Goal: Contribute content: Contribute content

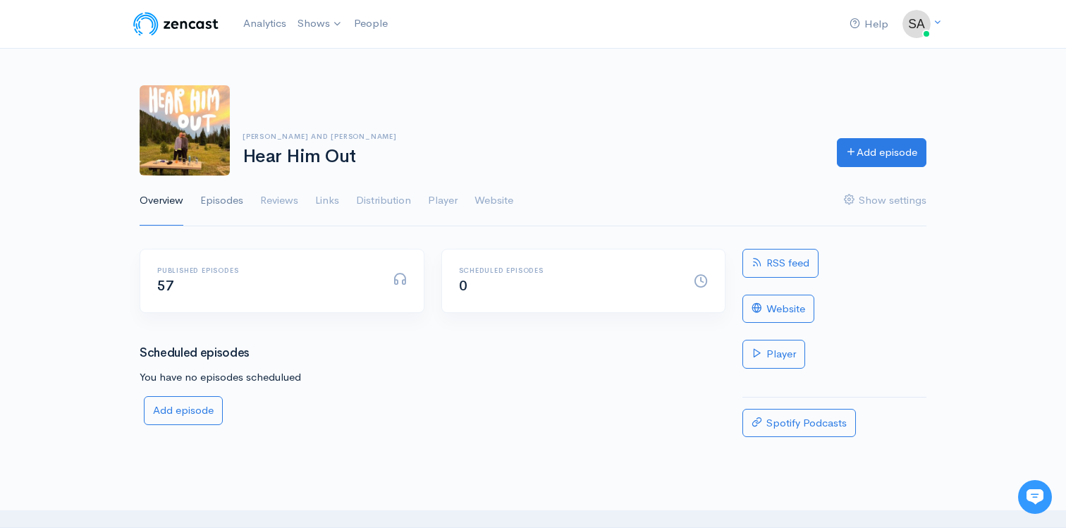
click at [221, 197] on link "Episodes" at bounding box center [221, 201] width 43 height 51
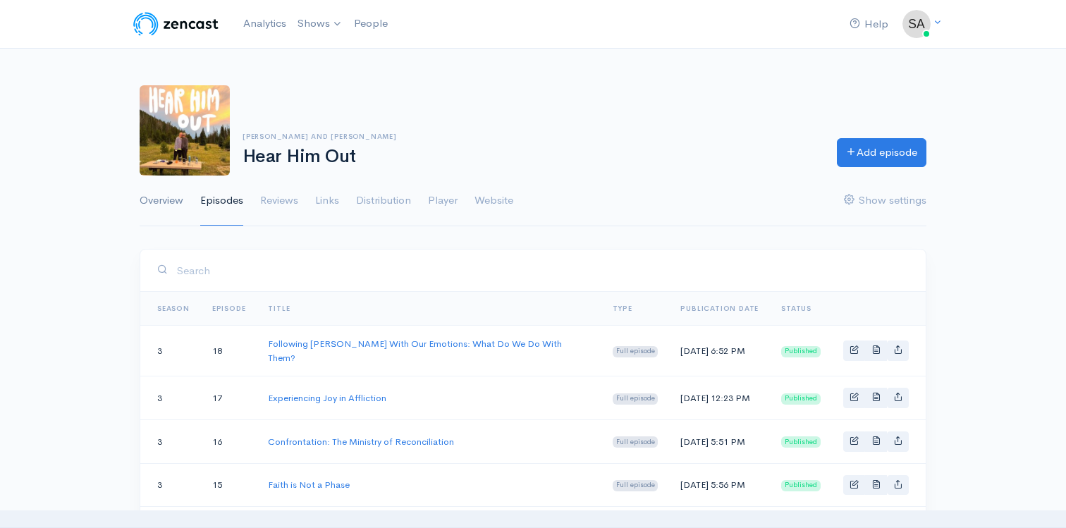
click at [176, 199] on link "Overview" at bounding box center [162, 201] width 44 height 51
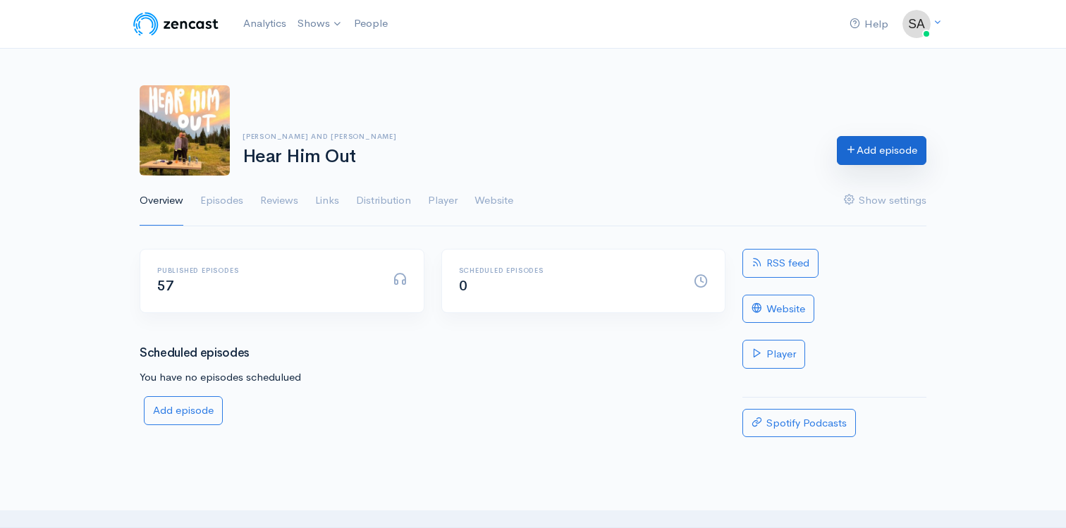
click at [877, 139] on link "Add episode" at bounding box center [882, 150] width 90 height 29
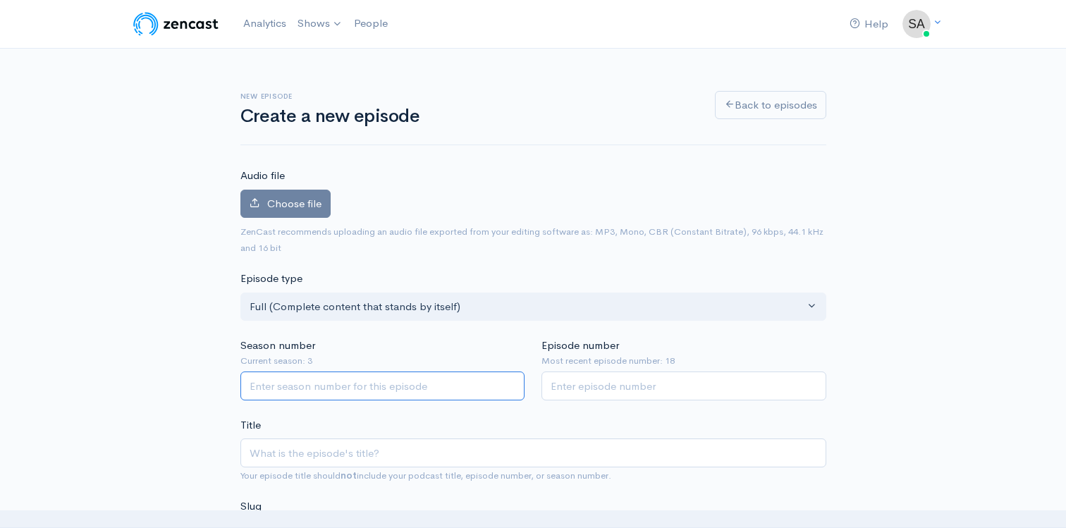
click at [349, 382] on input "Season number" at bounding box center [382, 386] width 285 height 29
type input "4"
click at [583, 396] on input "Episode number" at bounding box center [684, 386] width 285 height 29
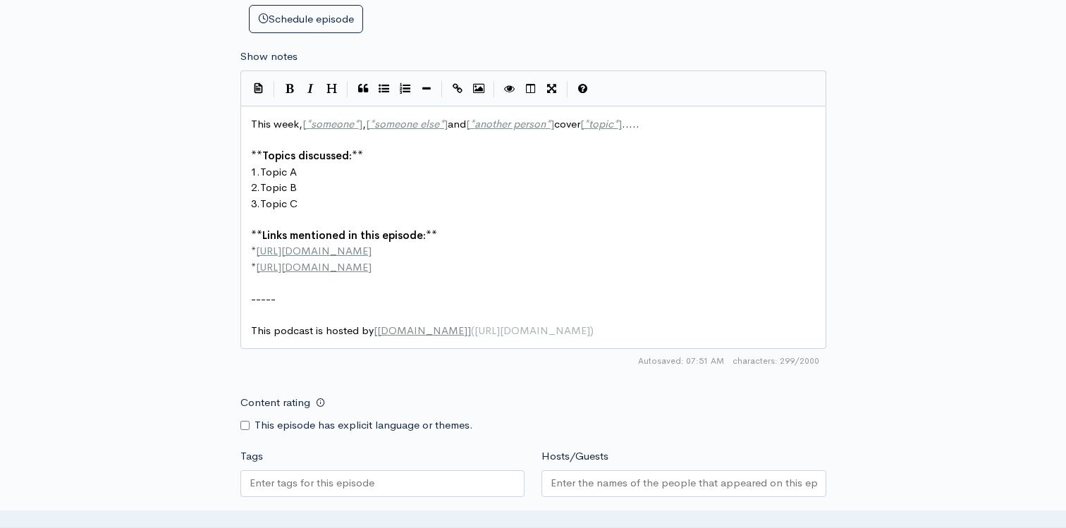
scroll to position [720, 0]
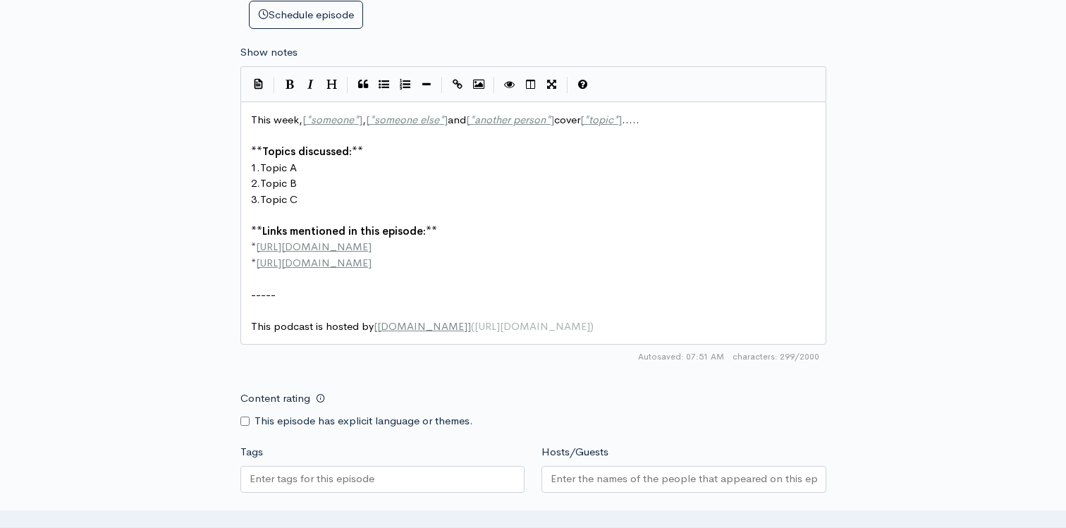
type input "1"
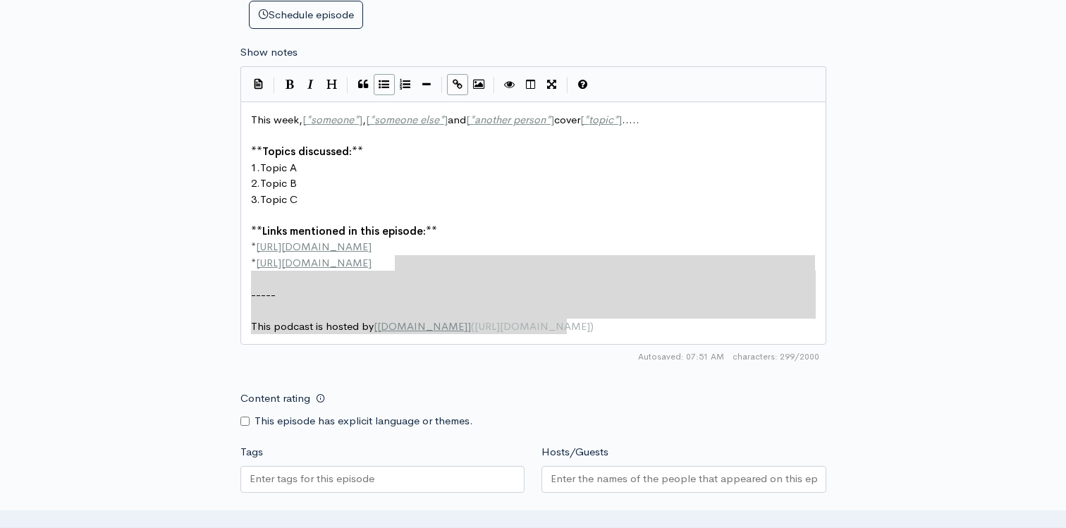
type textarea "This week, [*someone*], [*someone else*] and [*another person*] cover [*topic*]…"
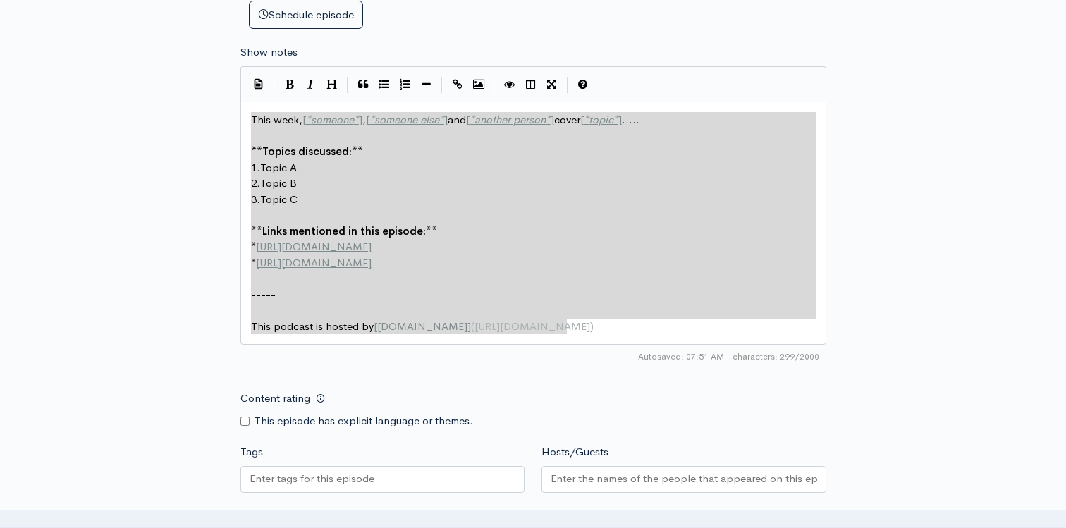
drag, startPoint x: 609, startPoint y: 334, endPoint x: 126, endPoint y: 55, distance: 558.3
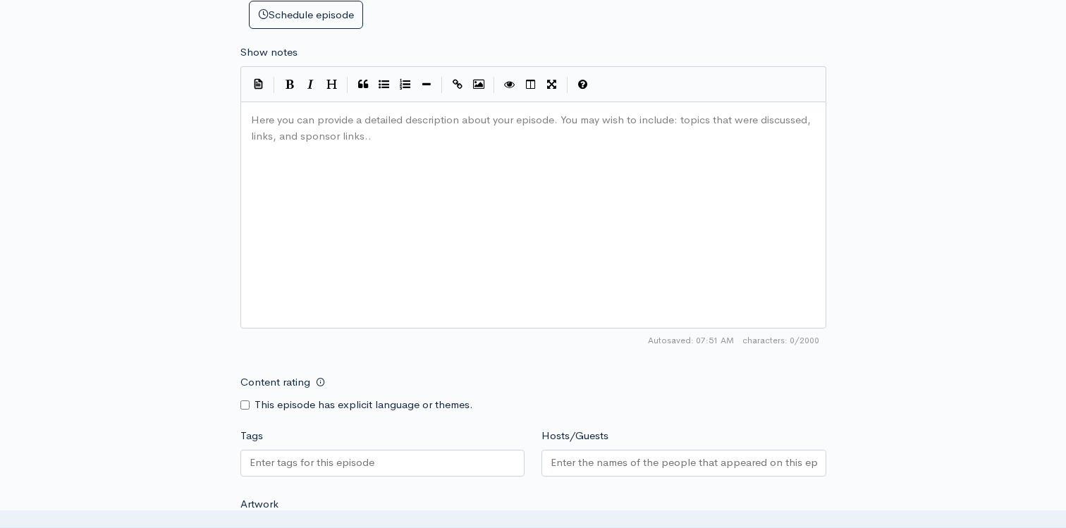
click at [559, 462] on input "Hosts/Guests" at bounding box center [684, 463] width 267 height 16
click at [453, 470] on div at bounding box center [382, 463] width 285 height 27
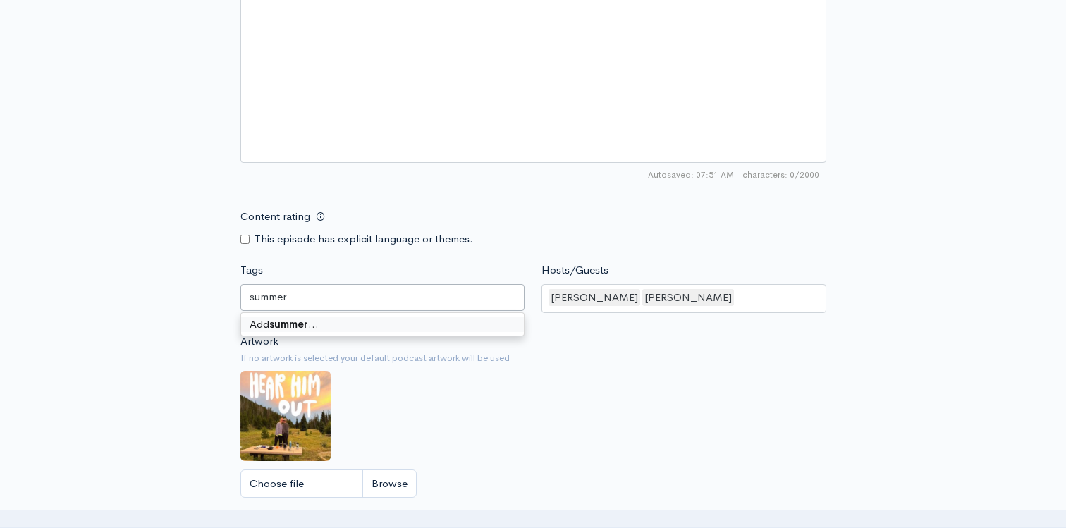
scroll to position [902, 0]
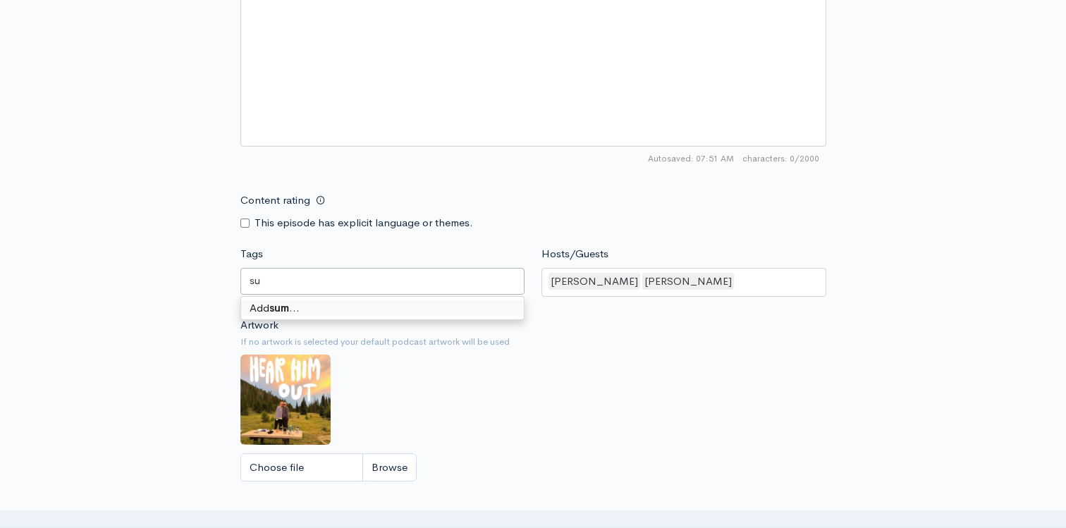
type input "s"
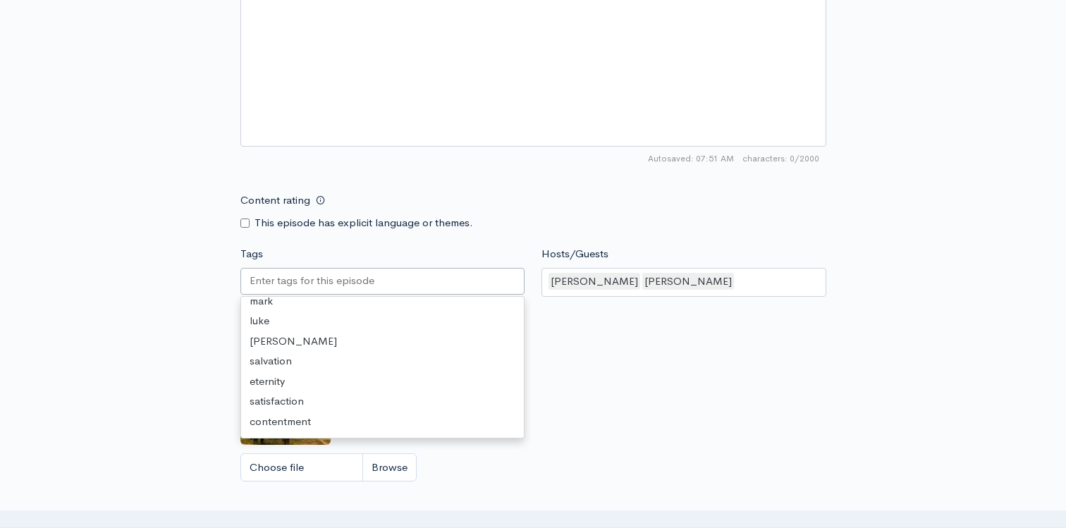
scroll to position [0, 0]
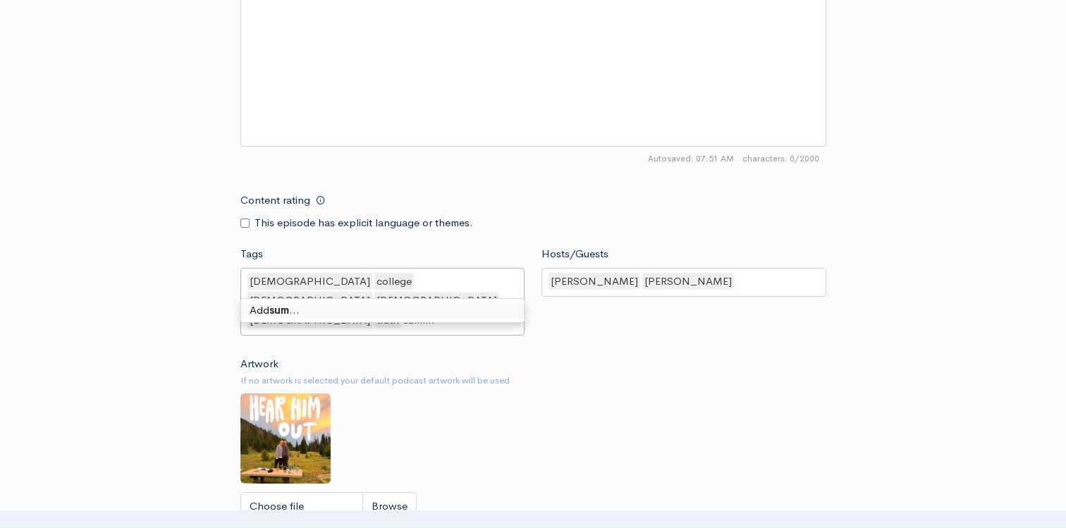
type input "summer"
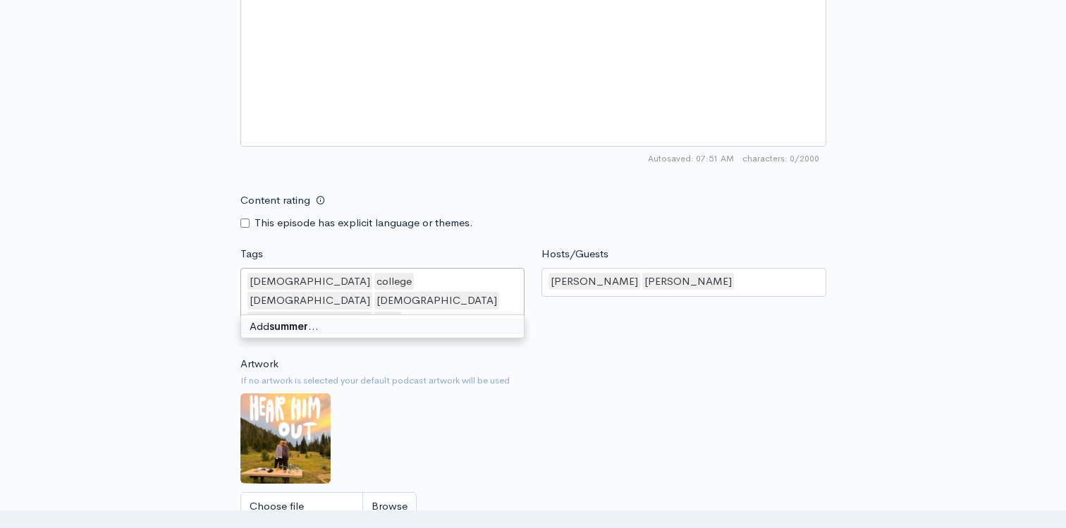
click at [378, 317] on div "Add summer …" at bounding box center [383, 326] width 284 height 23
type input "trave"
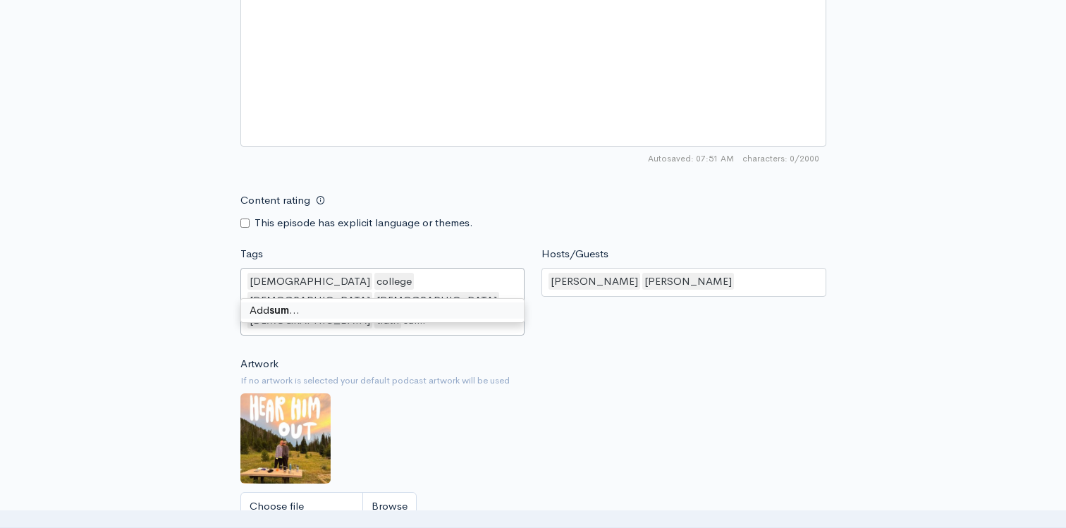
type input "summer"
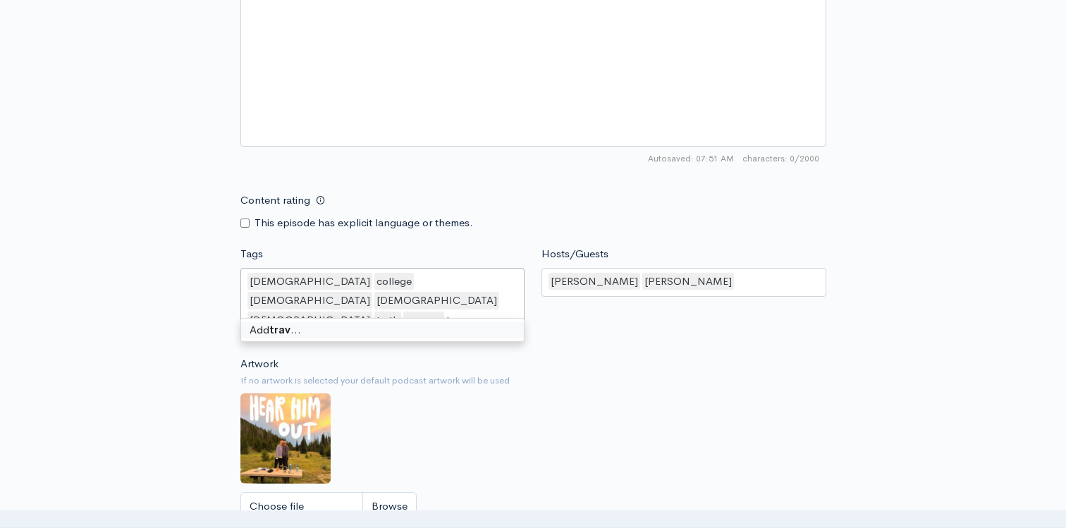
type input "travel"
type input "seniors"
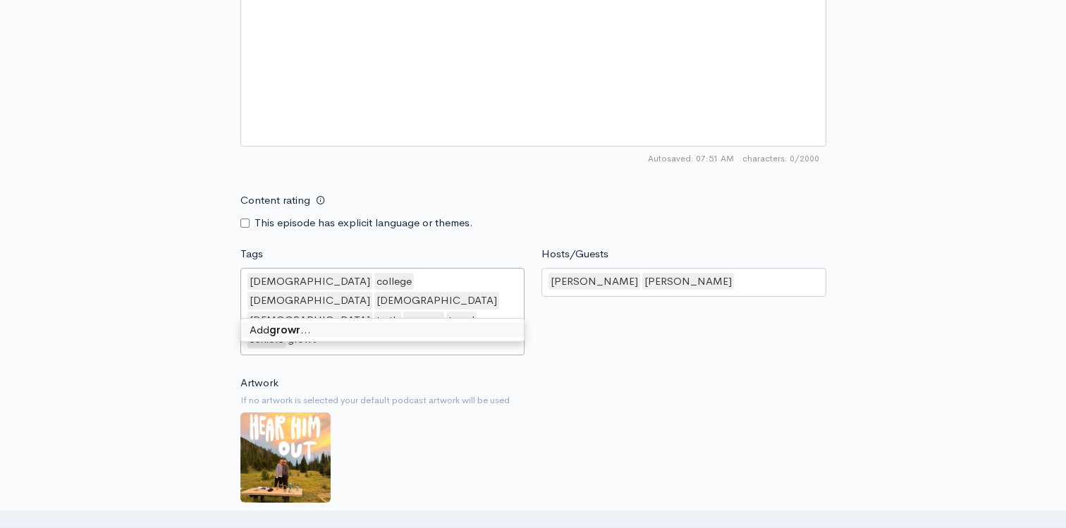
type input "growth"
type input "learning"
click at [620, 394] on small "If no artwork is selected your default podcast artwork will be used" at bounding box center [533, 401] width 586 height 14
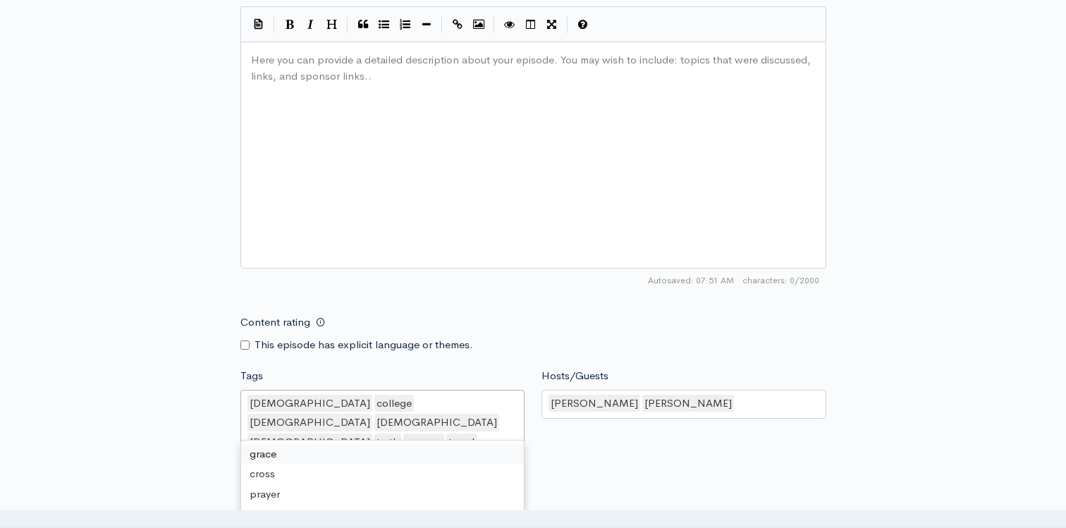
click at [469, 432] on div "[DEMOGRAPHIC_DATA] college [DEMOGRAPHIC_DATA] [DEMOGRAPHIC_DATA] [DEMOGRAPHIC_D…" at bounding box center [382, 433] width 285 height 87
type input "abide"
type input "rest"
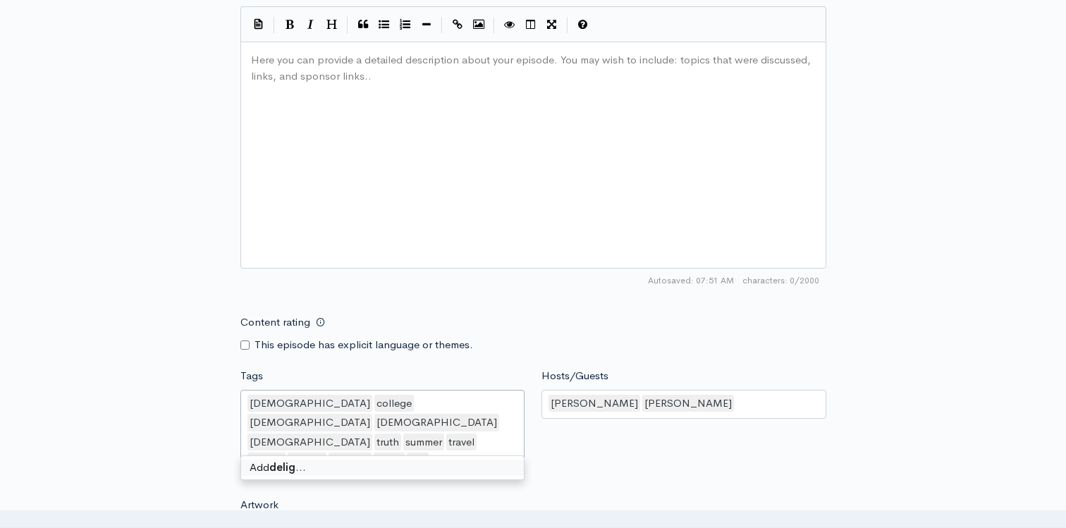
type input "delight"
type input "soverign"
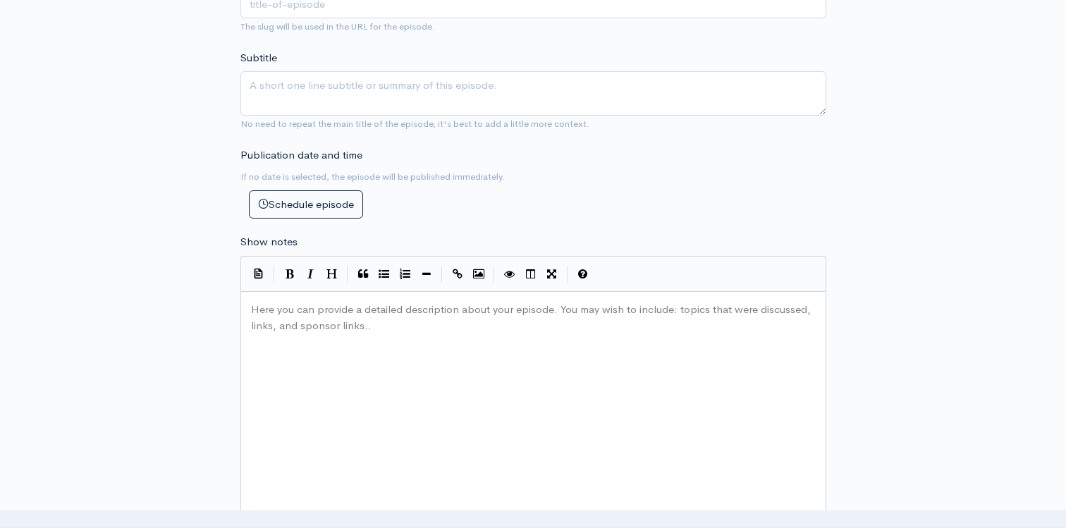
click at [201, 336] on div "New episode Create a new episode Back to episodes Audio file Choose file 0 ZenC…" at bounding box center [533, 292] width 804 height 1549
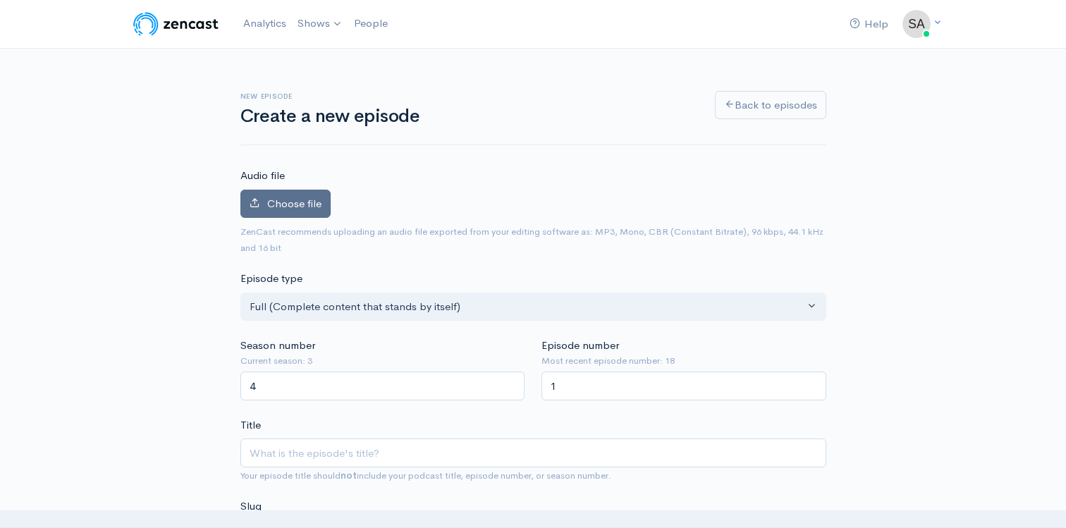
click at [310, 200] on span "Choose file" at bounding box center [294, 203] width 54 height 13
click at [0, 0] on input "Choose file" at bounding box center [0, 0] width 0 height 0
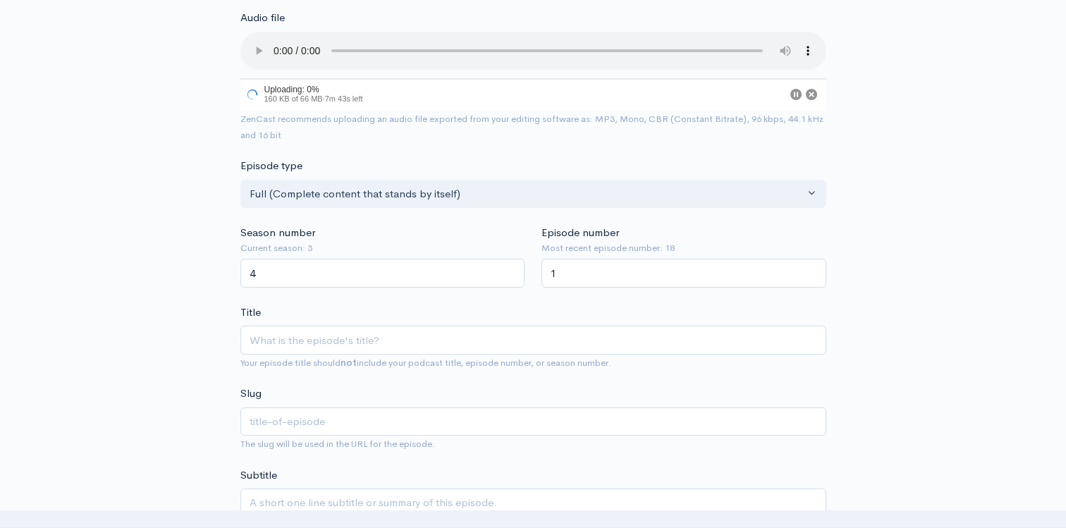
scroll to position [161, 0]
click at [284, 334] on input "Title" at bounding box center [533, 339] width 586 height 29
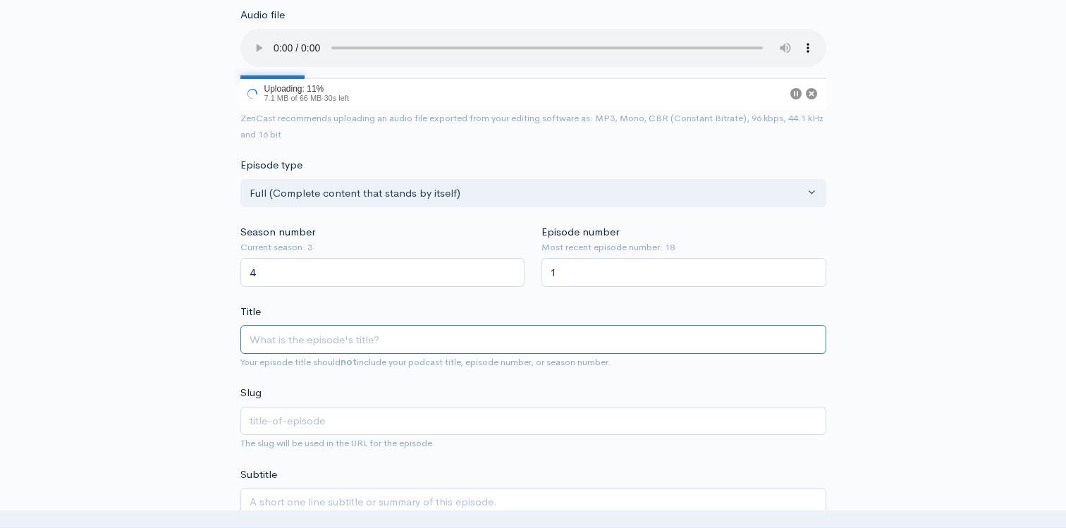
type input "D"
type input "d"
type input "De"
type input "de"
type input "Del"
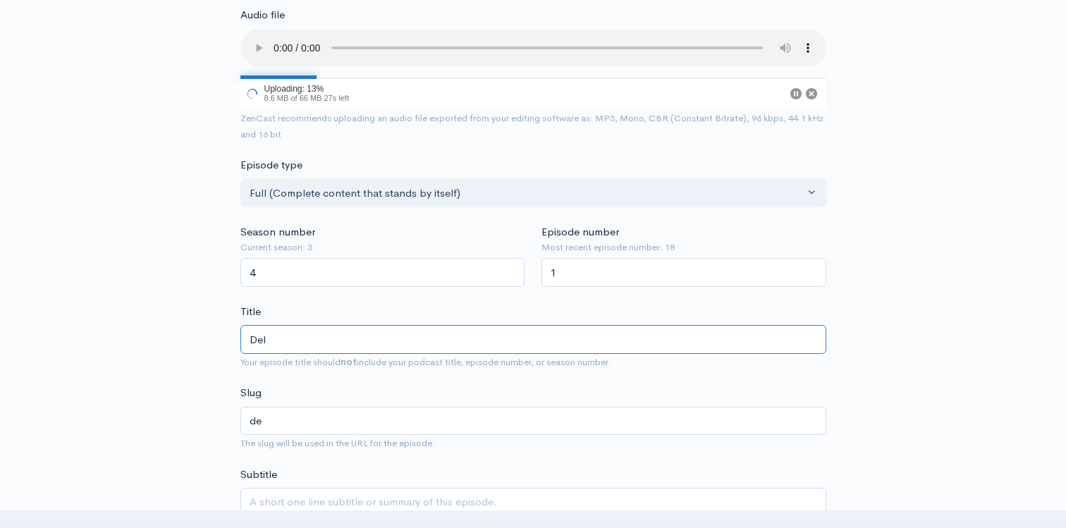
type input "del"
type input "Deli"
type input "deli"
type input "Delig"
type input "delig"
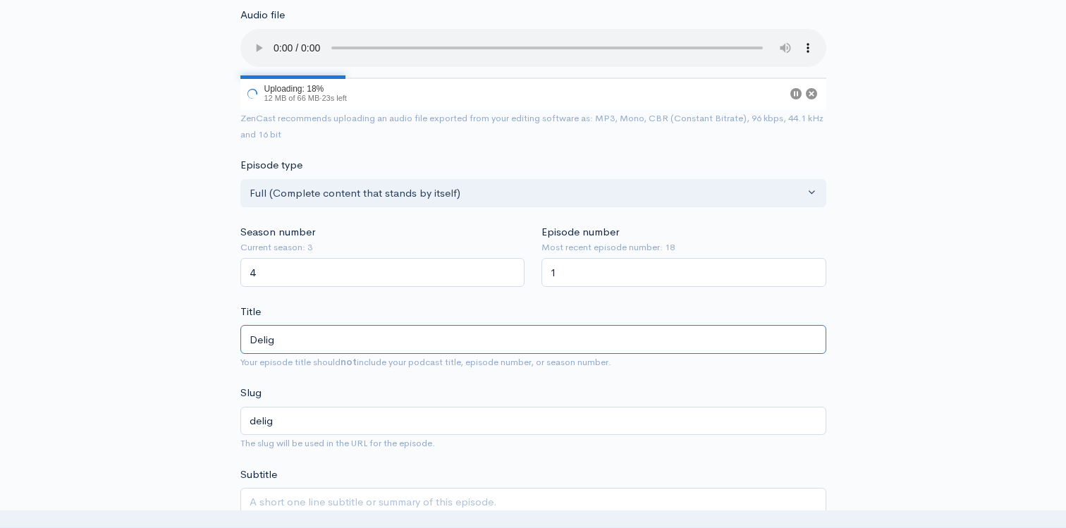
type input "Deligh"
type input "deligh"
type input "Delighti"
type input "delighti"
type input "Delightin"
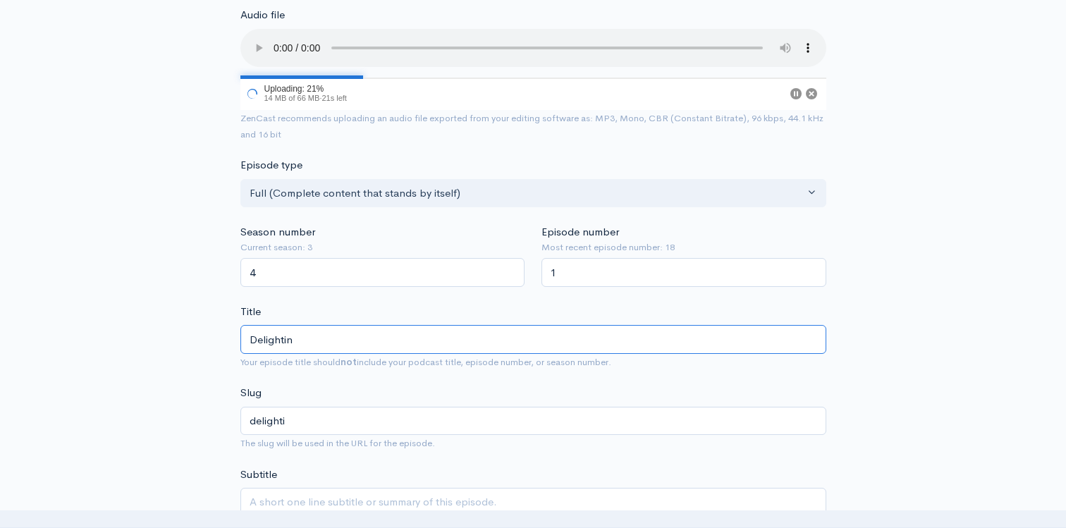
type input "delightin"
type input "Delighting"
type input "delighting"
type input "Delighting in"
type input "delighting-in"
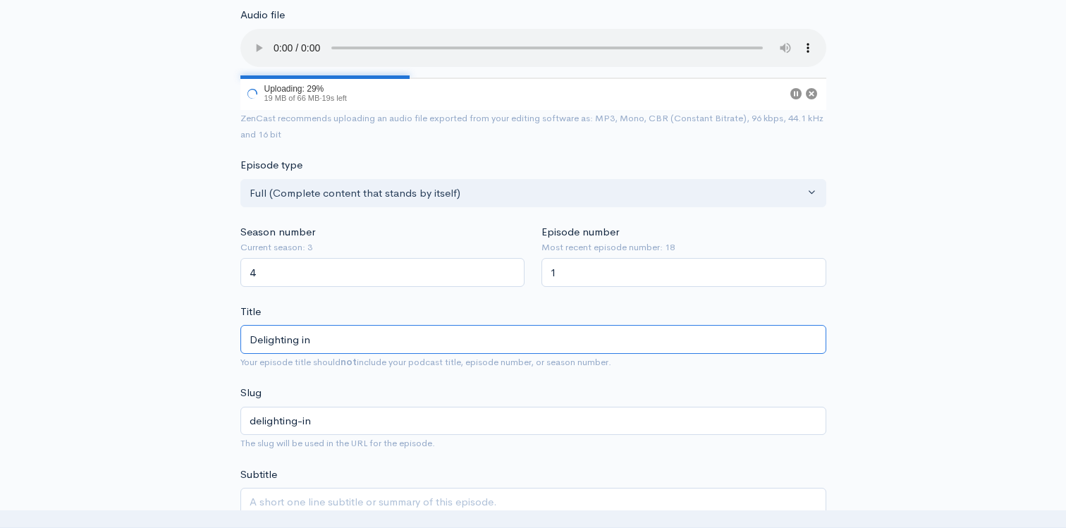
type input "Delighting in G"
type input "delighting-in-g"
type input "Delighting in [DEMOGRAPHIC_DATA]"
type input "delighting-in-[DEMOGRAPHIC_DATA]"
type input "Delighting in [DEMOGRAPHIC_DATA] in"
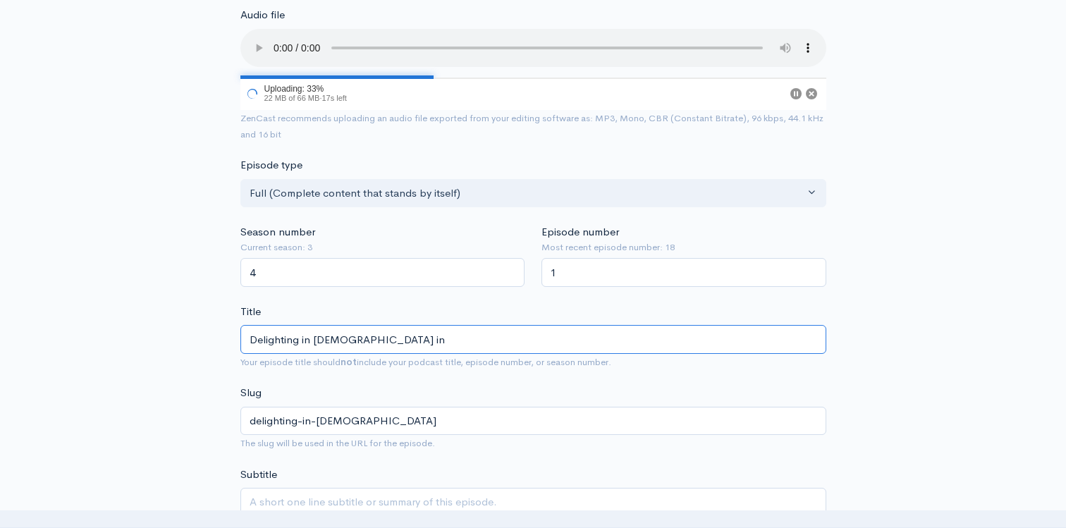
type input "delighting-in-[DEMOGRAPHIC_DATA]-in"
type input "Delighting in [DEMOGRAPHIC_DATA] in th"
type input "delighting-in-god-in-th"
type input "Delighting in [DEMOGRAPHIC_DATA] in the"
type input "delighting-in-[DEMOGRAPHIC_DATA]-in-the"
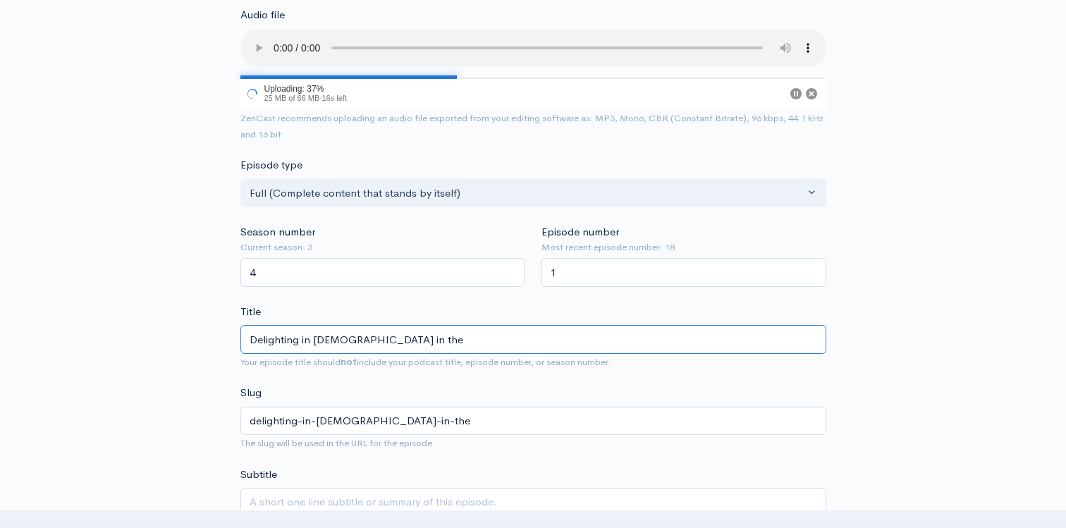
type input "Delighting in [DEMOGRAPHIC_DATA] in the O"
type input "delighting-in-[DEMOGRAPHIC_DATA]-in-the-o"
type input "Delighting in [DEMOGRAPHIC_DATA] in the Or"
type input "delighting-in-[DEMOGRAPHIC_DATA]-in-the-or"
type input "Delighting in [DEMOGRAPHIC_DATA] in the [GEOGRAPHIC_DATA]"
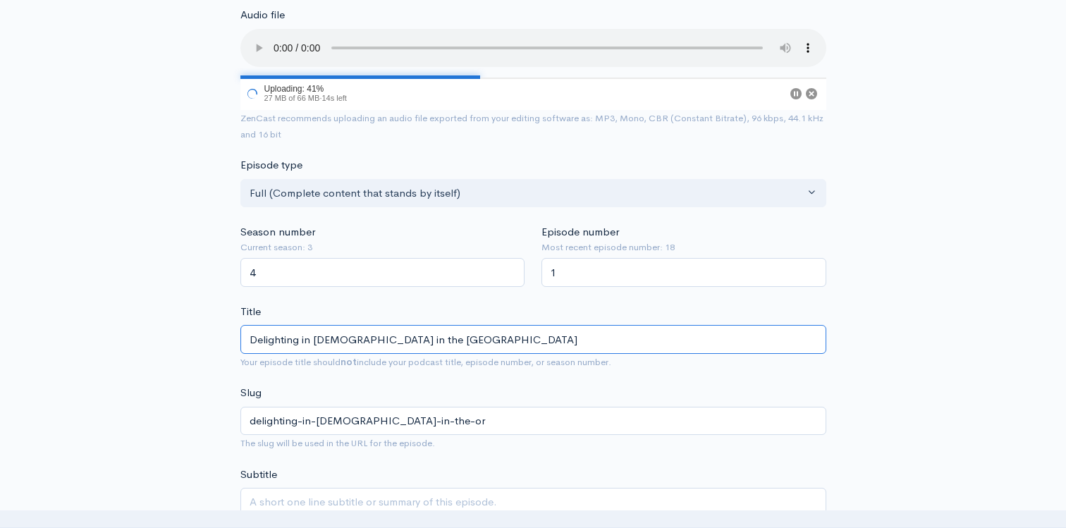
type input "delighting-in-[DEMOGRAPHIC_DATA]-in-the-ordi"
type input "Delighting in [DEMOGRAPHIC_DATA] in the [GEOGRAPHIC_DATA]"
type input "delighting-in-[DEMOGRAPHIC_DATA]-in-the-ordin"
type input "Delighting in [DEMOGRAPHIC_DATA] in the [GEOGRAPHIC_DATA]"
type input "delighting-in-god-in-the-ordina"
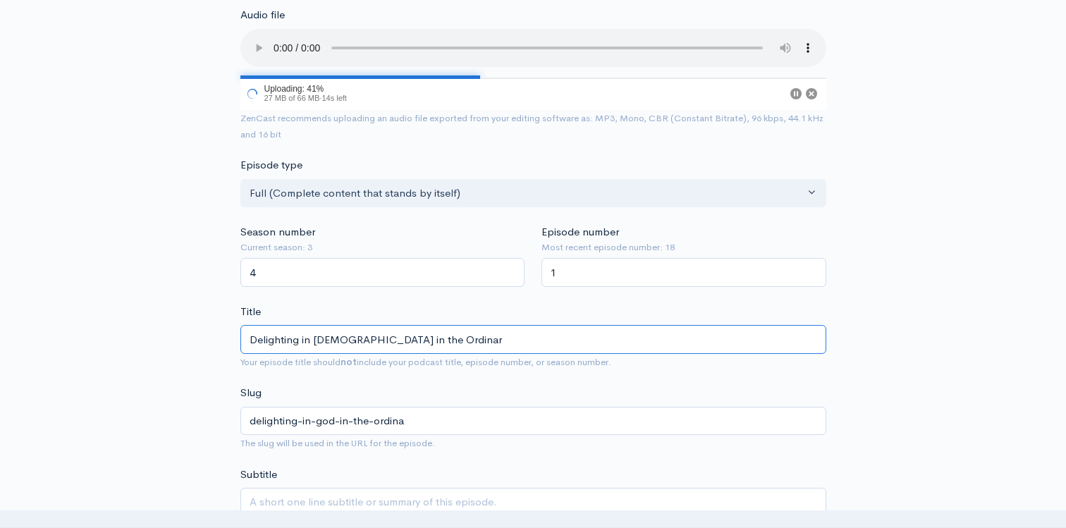
type input "Delighting in [DEMOGRAPHIC_DATA] in the Ordinary"
type input "delighting-in-[DEMOGRAPHIC_DATA]-in-the-ordinary"
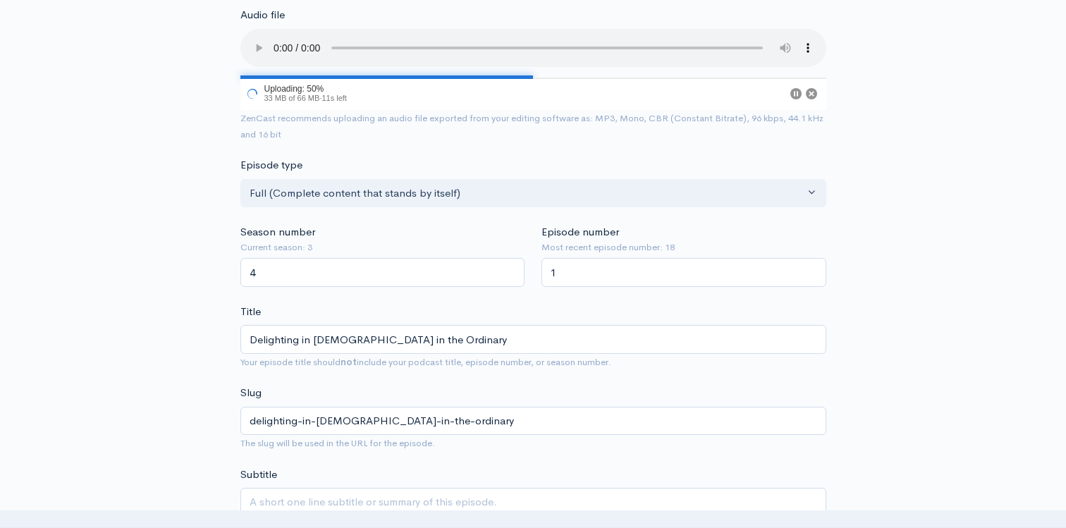
click at [297, 343] on input "Delighting in [DEMOGRAPHIC_DATA] in the Ordinary" at bounding box center [533, 339] width 586 height 29
type input "Delightin in [DEMOGRAPHIC_DATA] in the Ordinary"
type input "delightin-in-god-in-the-ordinary"
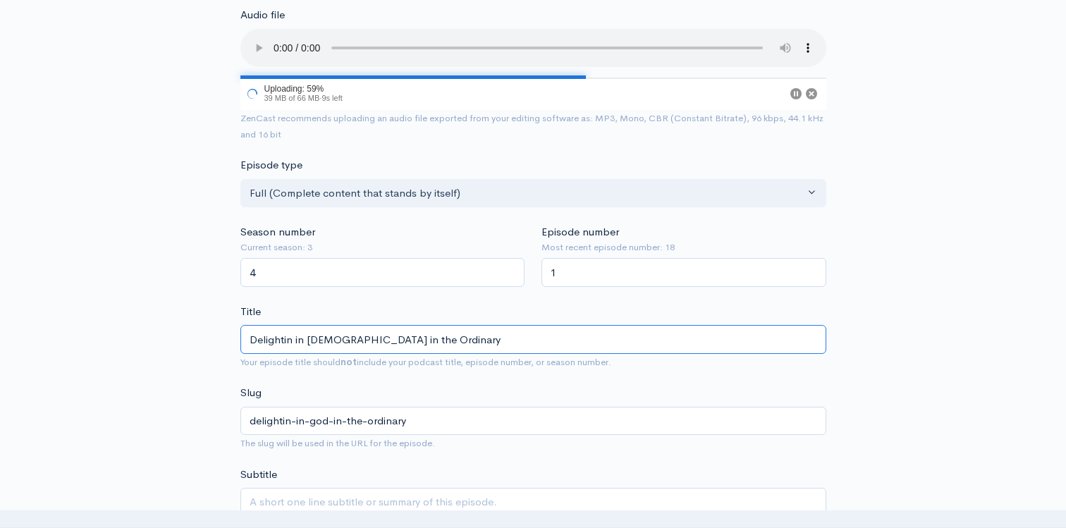
type input "Delighti in [DEMOGRAPHIC_DATA] in the Ordinary"
type input "delighti-in-god-in-the-ordinary"
type input "in [DEMOGRAPHIC_DATA] in the Ordinary"
type input "in-[DEMOGRAPHIC_DATA]-in-the-ordinary"
type input "L< in [DEMOGRAPHIC_DATA] in the Ordinary"
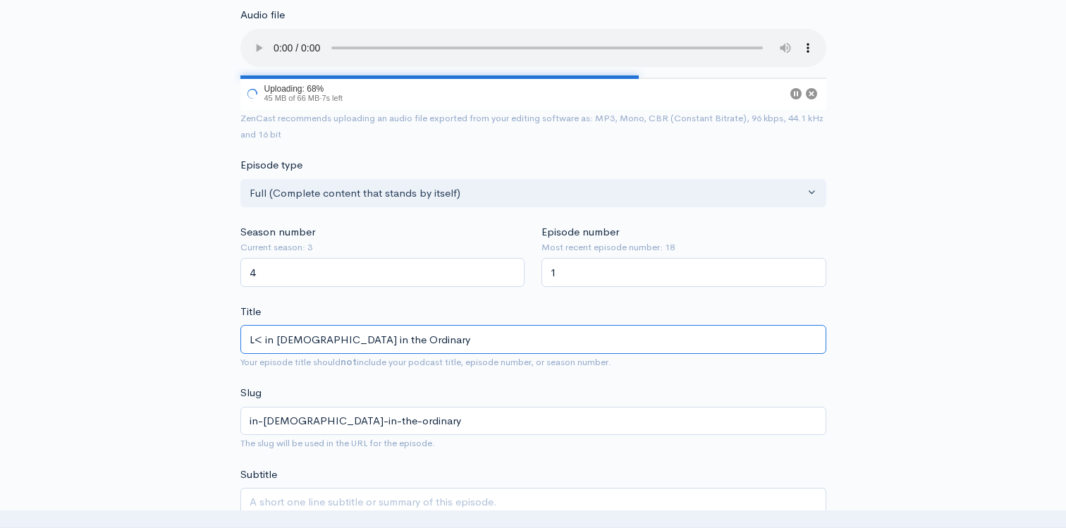
type input "l-in-god-in-the-ordinary"
type input "L<e in [DEMOGRAPHIC_DATA] in the Ordinary"
type input "le-in-god-in-the-ordinary"
type input "L< in [DEMOGRAPHIC_DATA] in the Ordinary"
type input "l-in-god-in-the-ordinary"
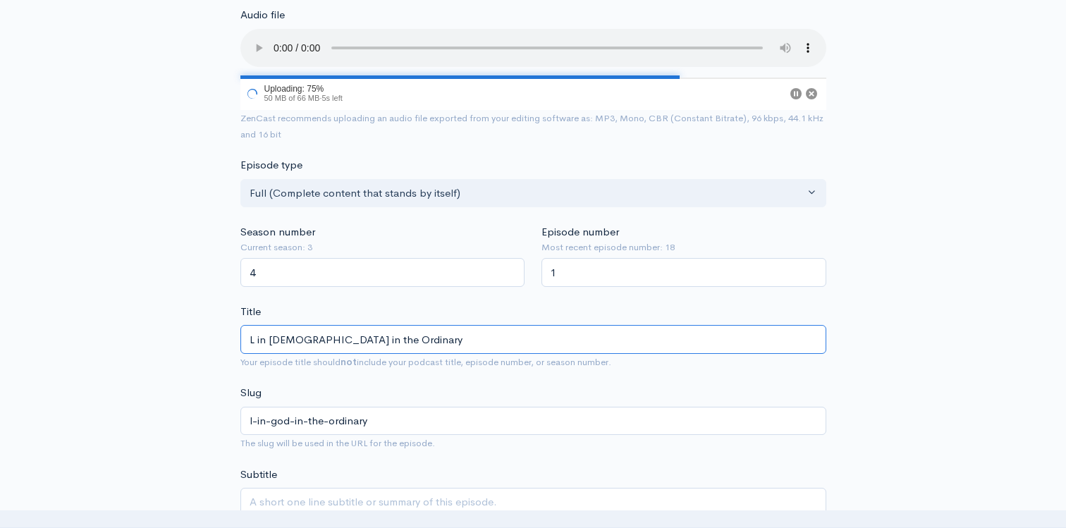
type input "Le in [DEMOGRAPHIC_DATA] in the Ordinary"
type input "le-in-god-in-the-ordinary"
type input "Lea in [DEMOGRAPHIC_DATA] in the Ordinary"
type input "lea-in-[DEMOGRAPHIC_DATA]-in-the-ordinary"
type input "Le in [DEMOGRAPHIC_DATA] in the Ordinary"
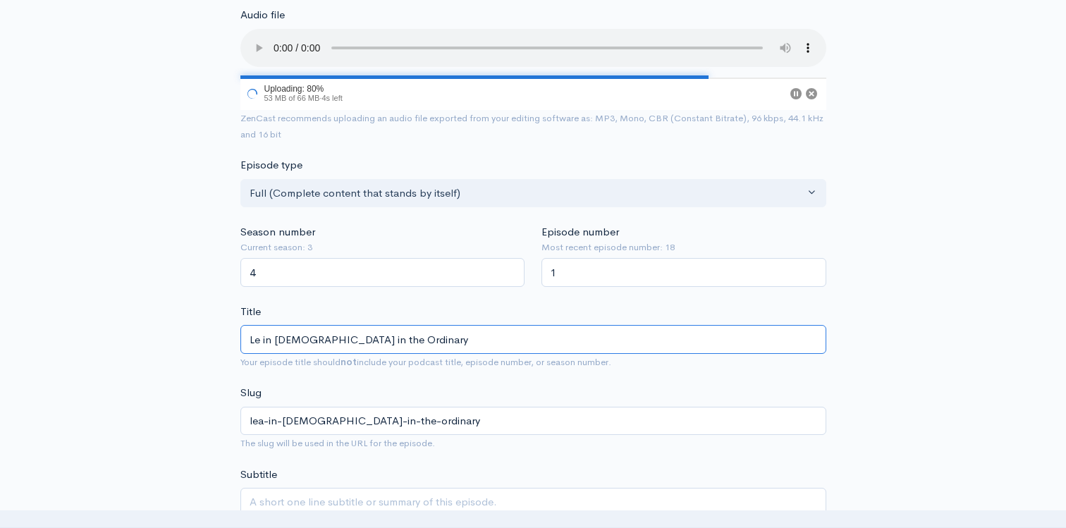
type input "le-in-god-in-the-ordinary"
type input "L in [DEMOGRAPHIC_DATA] in the Ordinary"
type input "l-in-god-in-the-ordinary"
type input "in [DEMOGRAPHIC_DATA] in the Ordinary"
type input "in-[DEMOGRAPHIC_DATA]-in-the-ordinary"
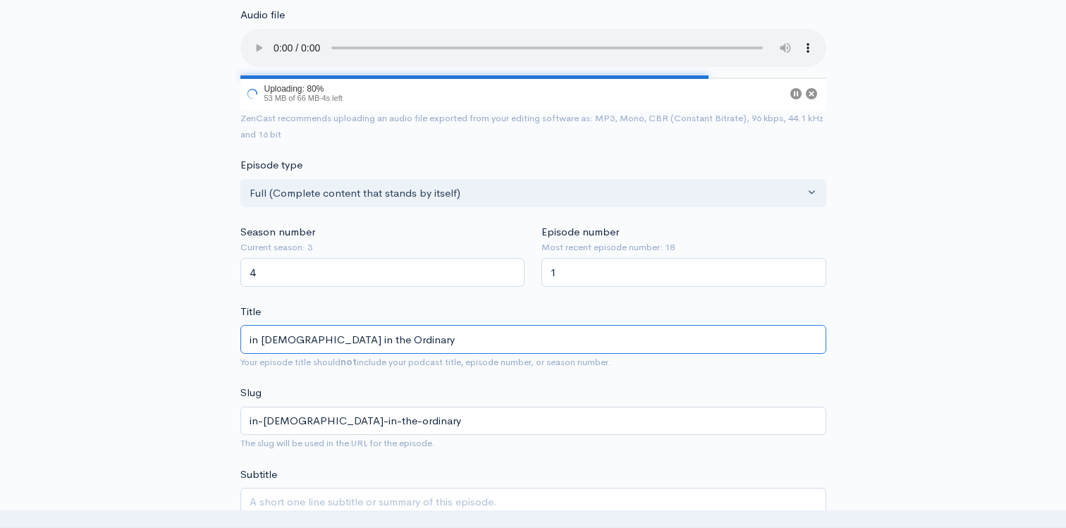
type input "D in [DEMOGRAPHIC_DATA] in the Ordinary"
type input "d-in-god-in-the-ordinary"
type input "Del in [DEMOGRAPHIC_DATA] in the Ordinary"
type input "del-in-god-in-the-ordinary"
type input "Delo in [DEMOGRAPHIC_DATA] in the Ordinary"
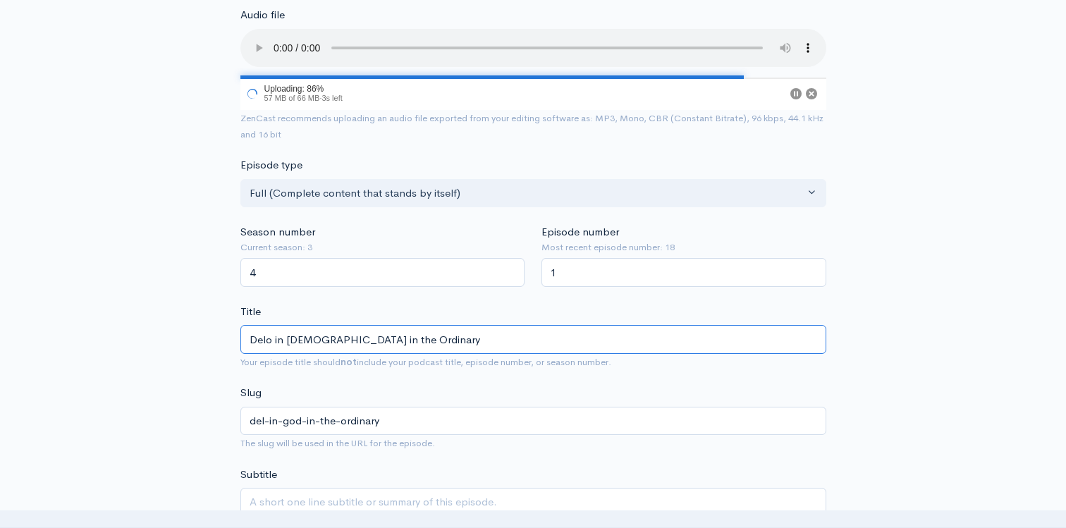
type input "delo-in-god-in-the-ordinary"
type input "Del in [DEMOGRAPHIC_DATA] in the Ordinary"
type input "del-in-god-in-the-ordinary"
type input "Deli in [DEMOGRAPHIC_DATA] in the Ordinary"
type input "deli-in-god-in-the-ordinary"
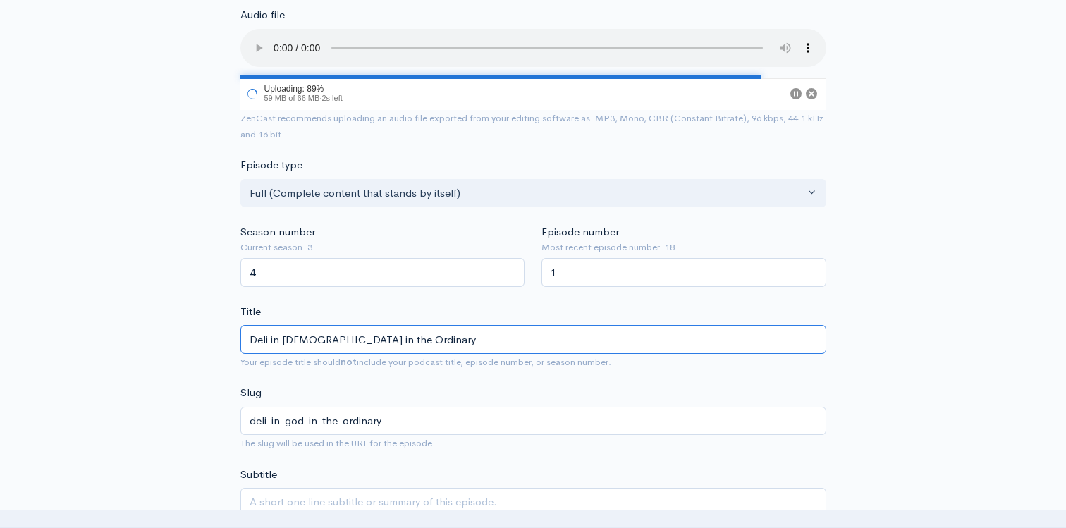
type input "Delig in [DEMOGRAPHIC_DATA] in the Ordinary"
type input "delig-in-god-in-the-ordinary"
type input "Deligh in [DEMOGRAPHIC_DATA] in the Ordinary"
type input "deligh-in-god-in-the-ordinary"
type input "Delight in [DEMOGRAPHIC_DATA] in the Ordinary"
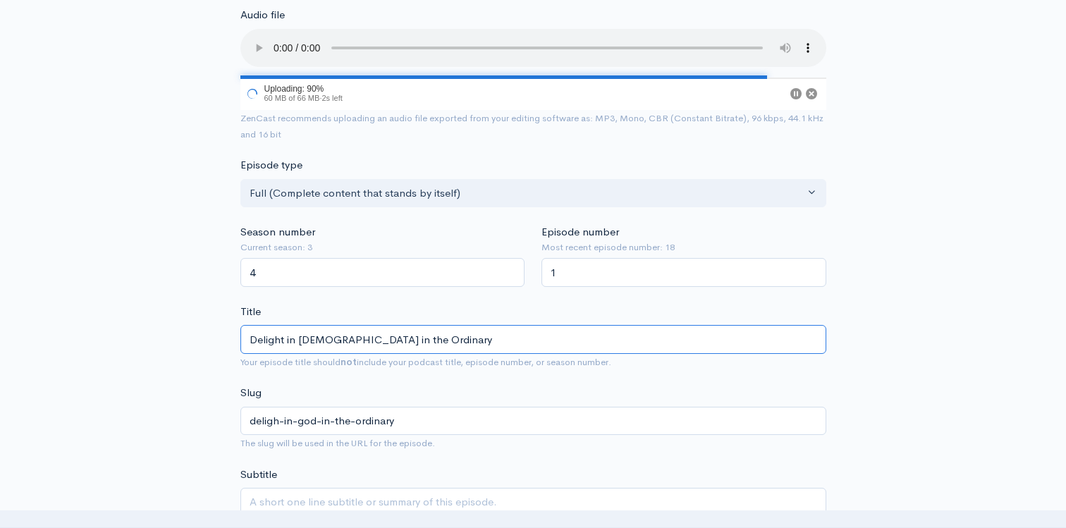
type input "delight-in-god-in-the-ordinary"
click at [323, 336] on input "Delight in [DEMOGRAPHIC_DATA] in the Ordinary" at bounding box center [533, 339] width 586 height 29
type input "Delight in [DEMOGRAPHIC_DATA] n the Ordinary"
type input "delight-in-god-n-the-ordinary"
type input "Delight in Godn the Ordinary"
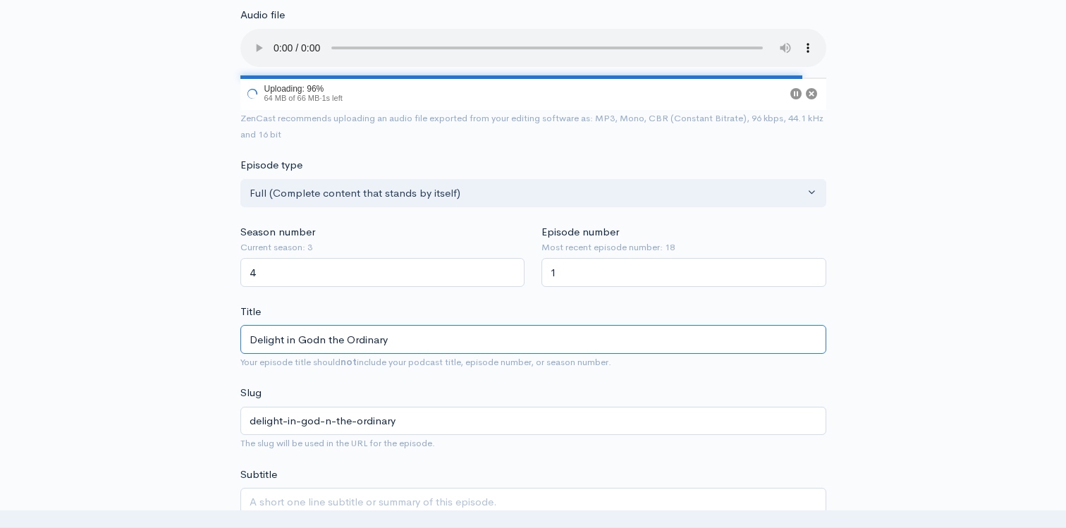
type input "delight-in-godn-the-ordinary"
type input "Delight in Gon the Ordinary"
type input "delight-in-gon-the-ordinary"
type input "Delight in Gn the Ordinary"
type input "delight-in-gn-the-ordinary"
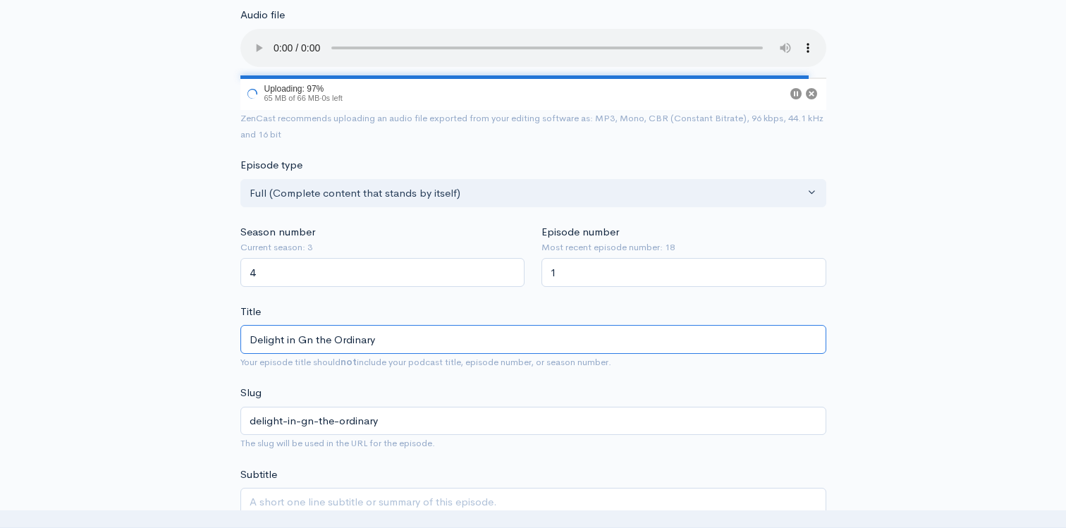
type input "Delight in n the Ordinary"
type input "delight-in-n-the-ordinary"
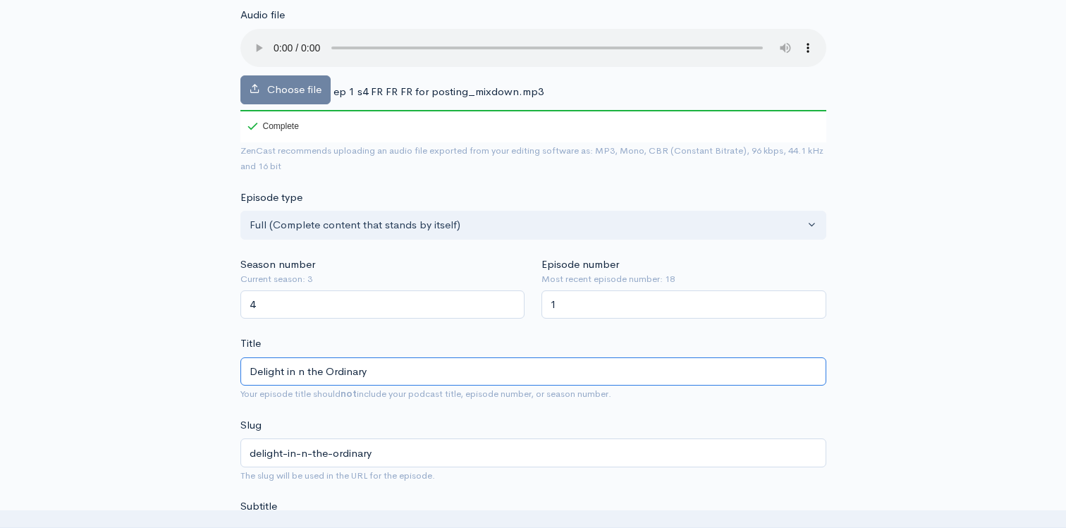
type input "Delight in n the Ordinary"
click at [370, 341] on div "Title Delight in n the Ordinary Your episode title should not include your podc…" at bounding box center [533, 369] width 586 height 66
drag, startPoint x: 371, startPoint y: 365, endPoint x: 214, endPoint y: 362, distance: 157.3
type input "D"
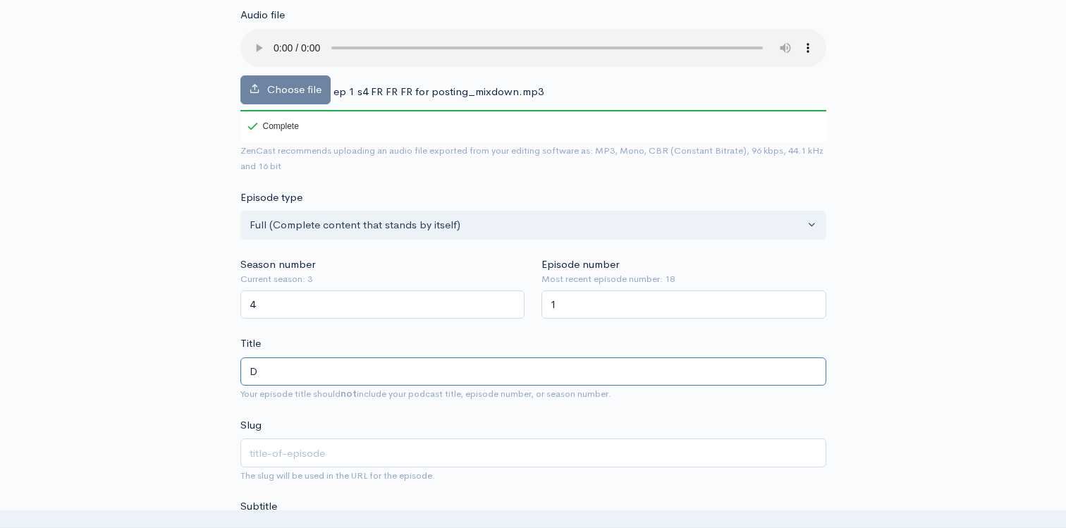
type input "d"
type input "Del"
type input "del"
type input "Deli"
type input "deli"
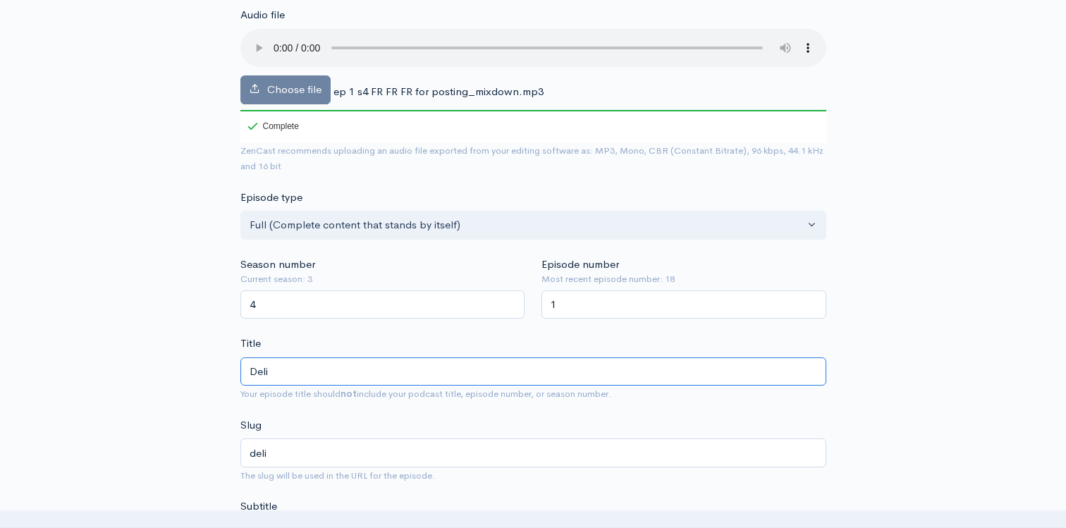
type input "Delig"
type input "delig"
type input "Deligh"
type input "deligh"
type input "Delight"
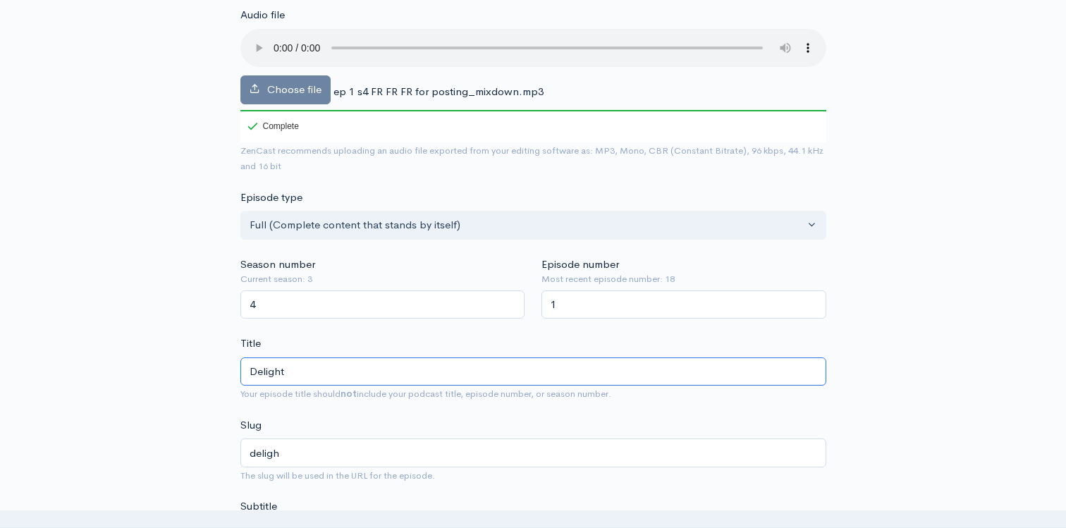
type input "delight"
type input "Delight in"
type input "delight-in"
type input "Delight in t"
type input "delight-in-t"
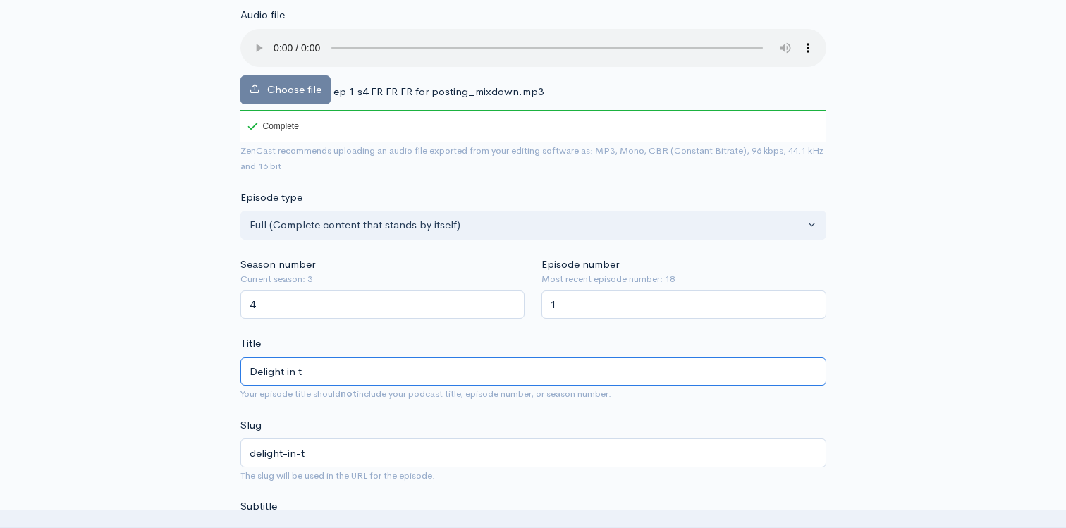
type input "Delight in th"
type input "delight-in-th"
type input "Delight in the"
type input "delight-in-the"
type input "Delight in the L"
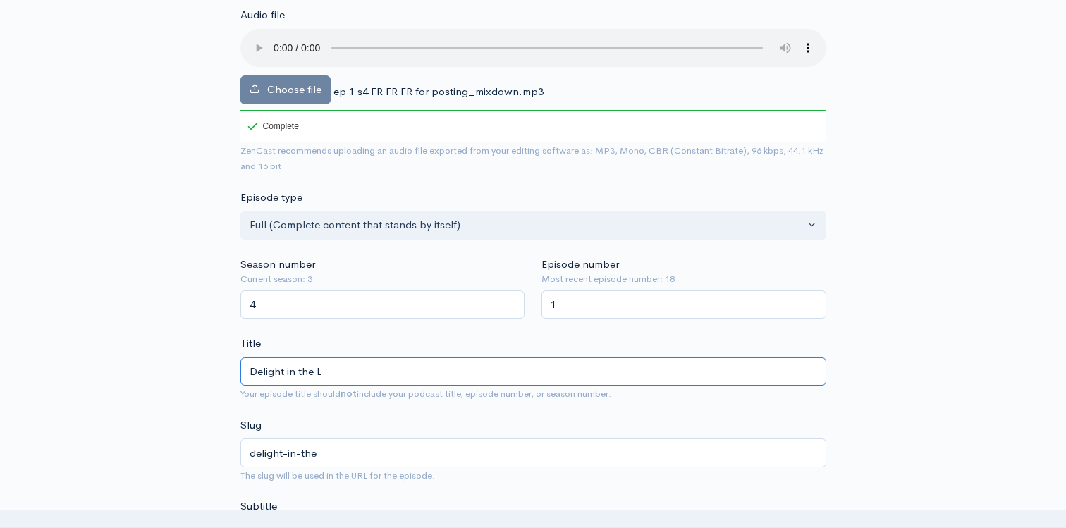
type input "delight-in-the-l"
type input "Delight in the Lor"
type input "delight-in-the-lor"
type input "Delight in the Lord"
type input "delight-in-the-lord"
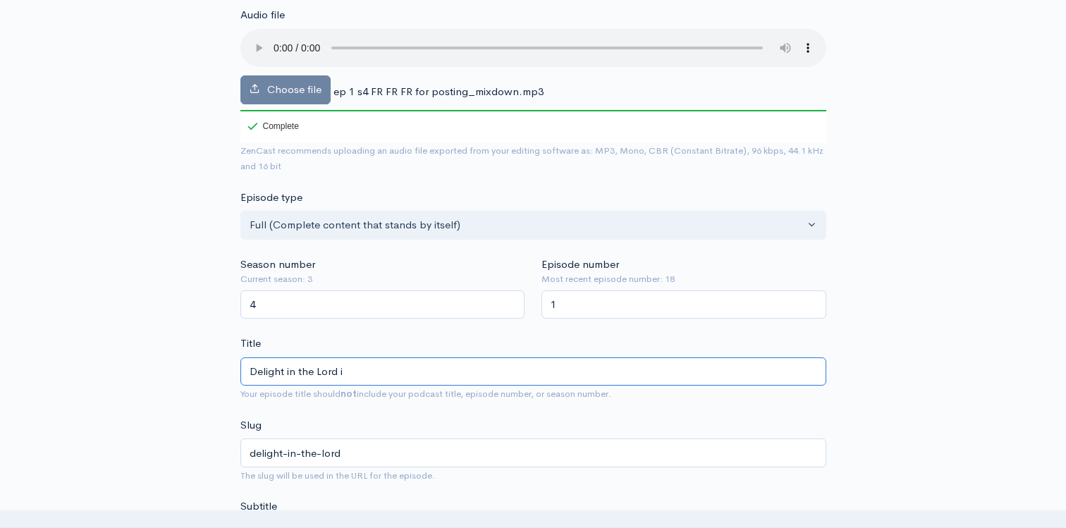
type input "Delight in the Lord in"
type input "delight-in-the-lord-in"
type input "Delight in the Lord in th"
type input "delight-in-the-lord-in-th"
type input "Delight in the Lord in the"
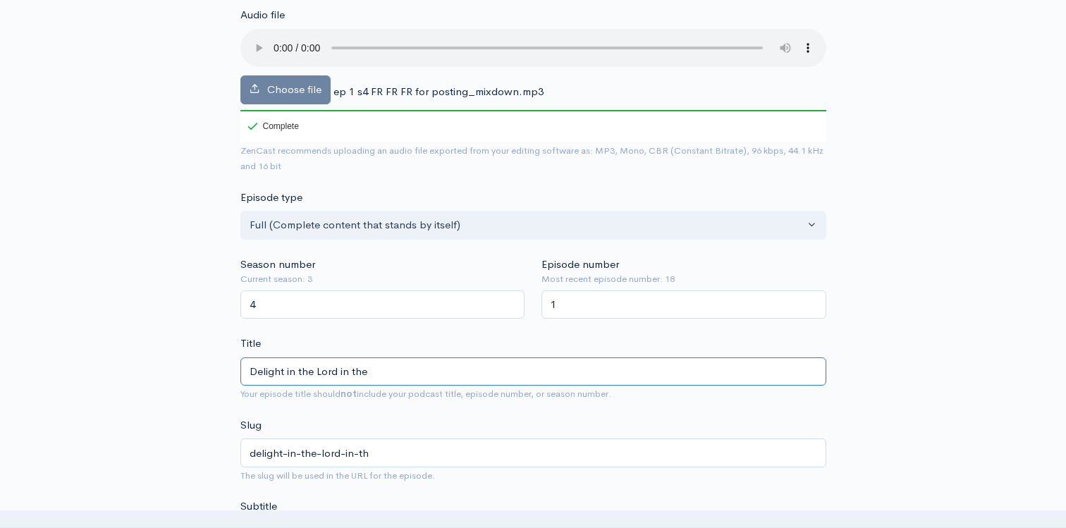
type input "delight-in-the-lord-in-the"
type input "Delight in the Lord in the O"
type input "delight-in-the-lord-in-the-o"
type input "Delight in the Lord in the Or"
type input "delight-in-the-lord-in-the-or"
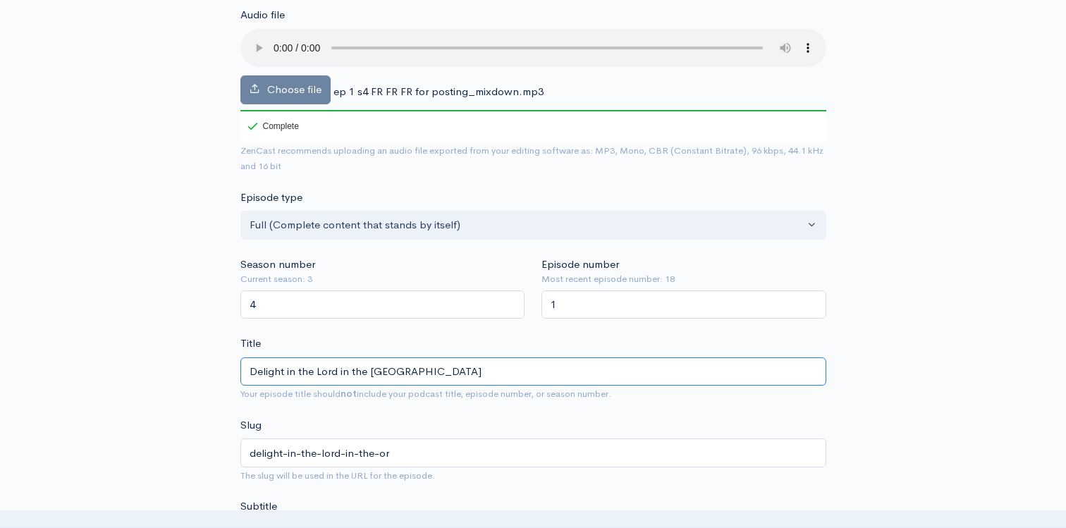
type input "Delight in the Lord in the [GEOGRAPHIC_DATA]"
type input "delight-in-the-lord-in-the-ordin"
type input "Delight in the Lord in the Ordina"
type input "delight-in-the-lord-in-the-ordina"
type input "Delight in the Lord in the Ordinary"
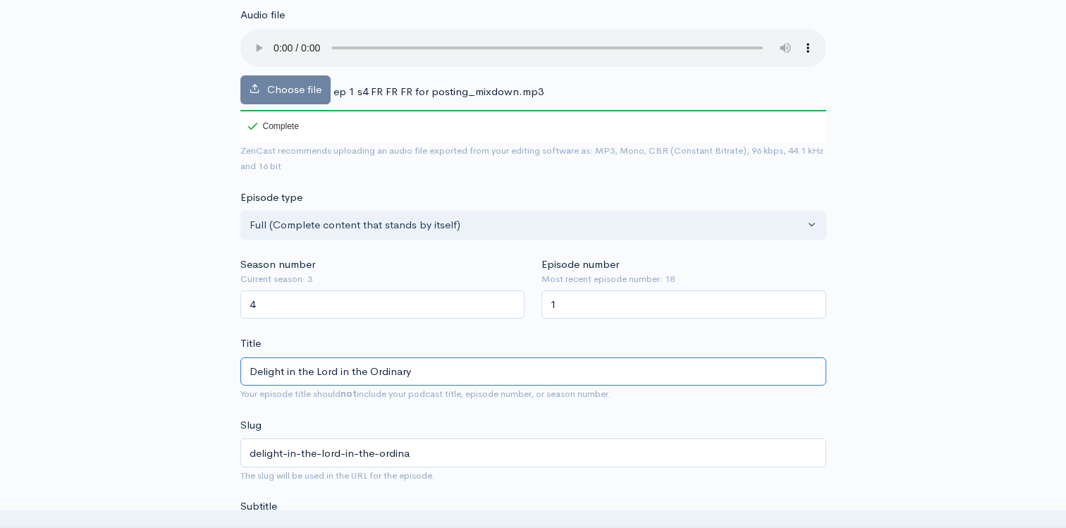
type input "delight-in-the-lord-in-the-ordinary"
drag, startPoint x: 476, startPoint y: 373, endPoint x: 209, endPoint y: 369, distance: 266.6
type input "Delight in the Lord in the Ordinary"
paste input "Delight in the Ordinary"
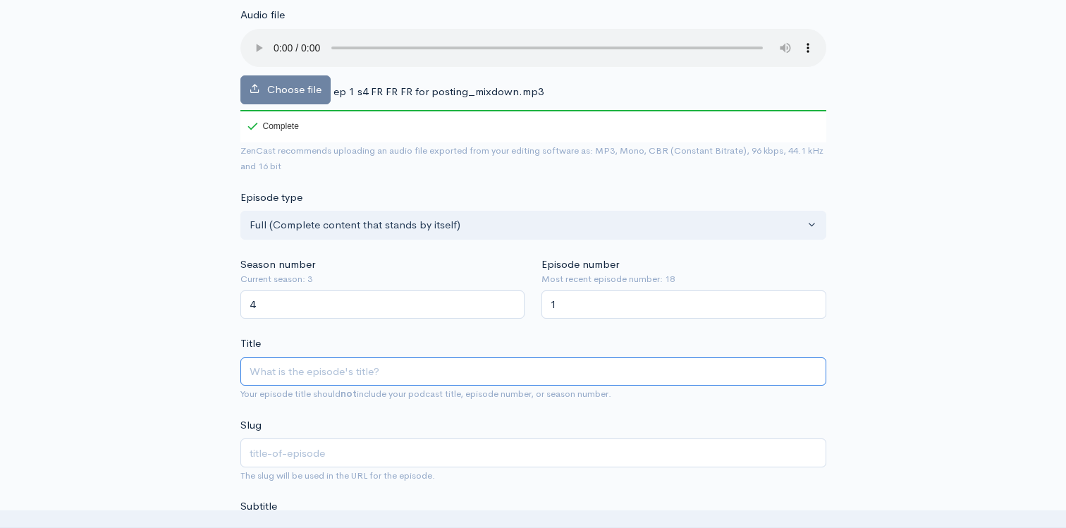
type input "Delight in the Ordinary"
type input "delight-in-the-ordinary"
type input "Delight in the Ordinary"
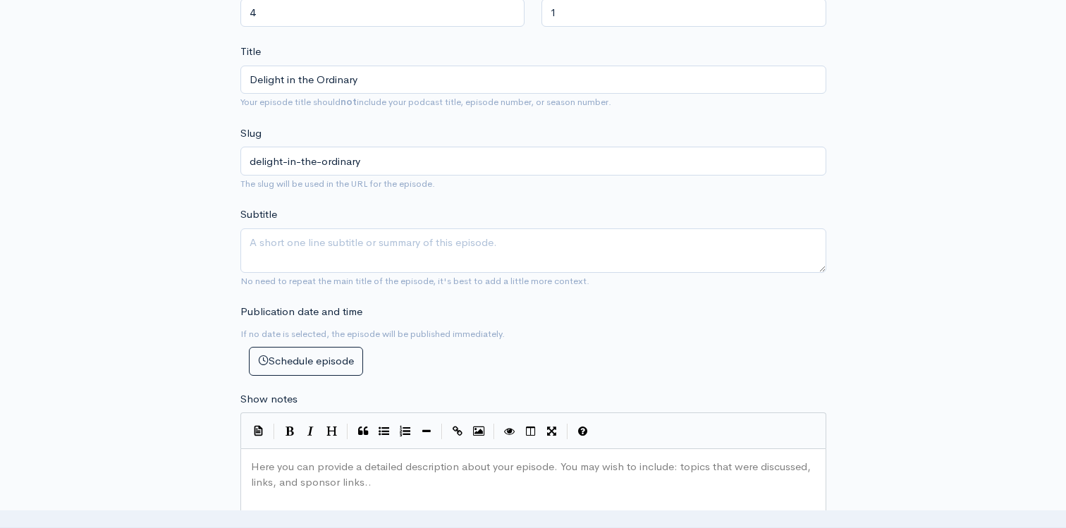
scroll to position [453, 0]
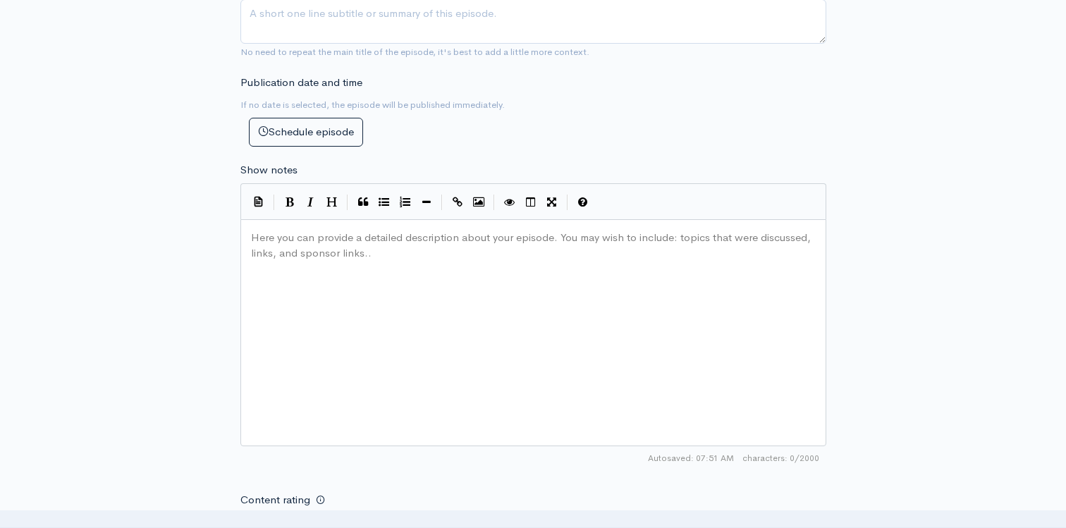
click at [362, 289] on div "Here you can provide a detailed description about your episode. You may wish to…" at bounding box center [551, 350] width 606 height 247
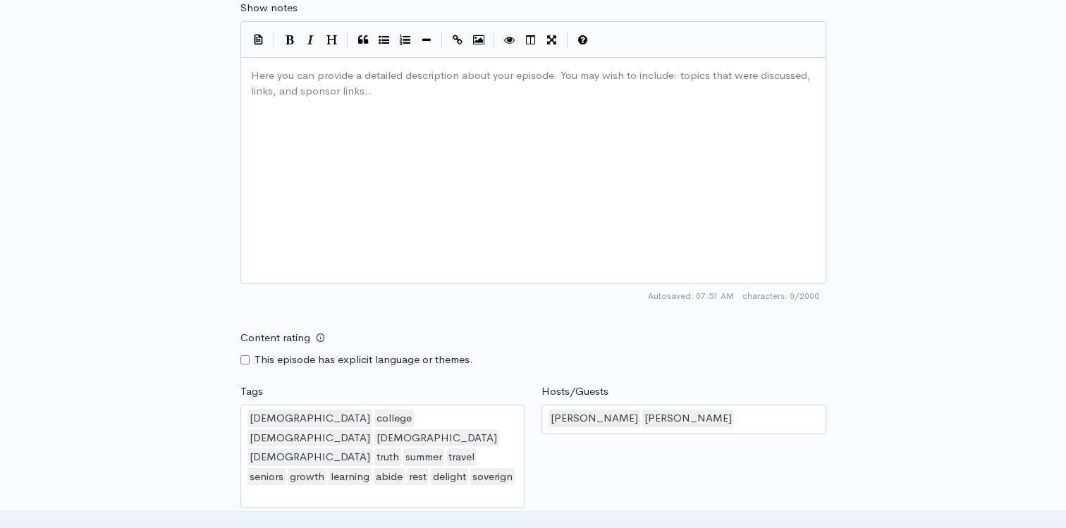
scroll to position [853, 0]
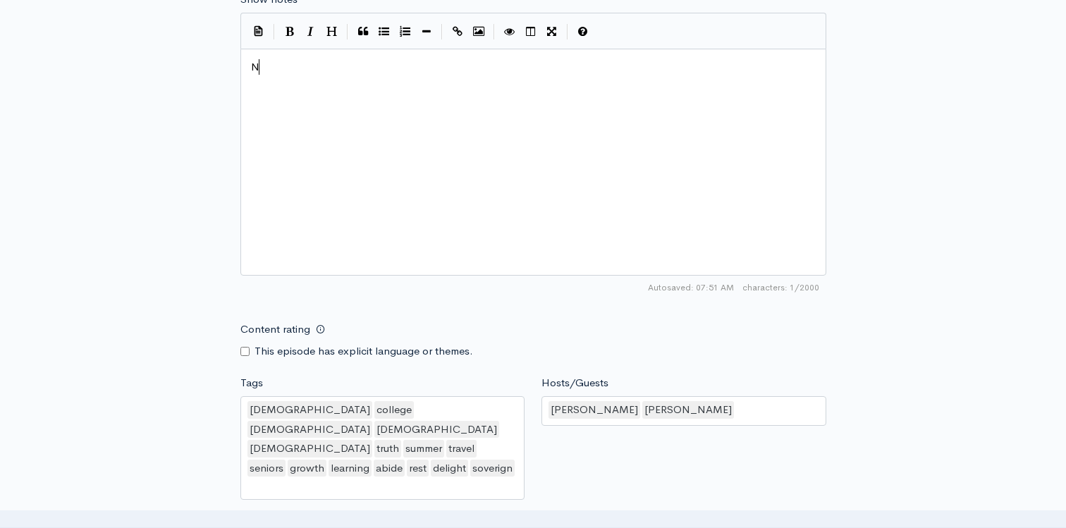
type textarea "NE"
type textarea "WELCOME BACK!!!"
type textarea "We are starting Season 4 off with a Symmer recap"
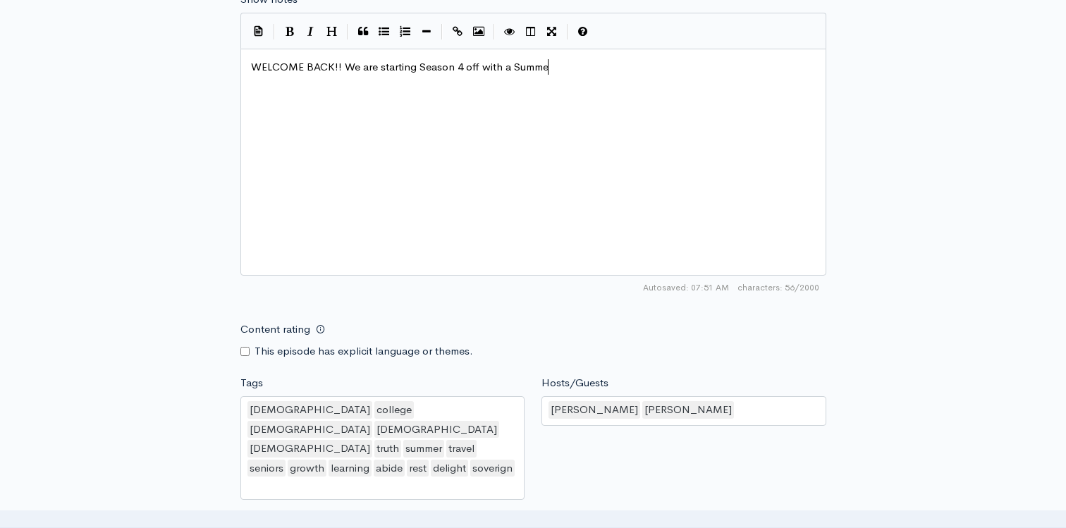
type textarea "Summer"
type textarea "summer recap of both of ur"
type textarea "our si"
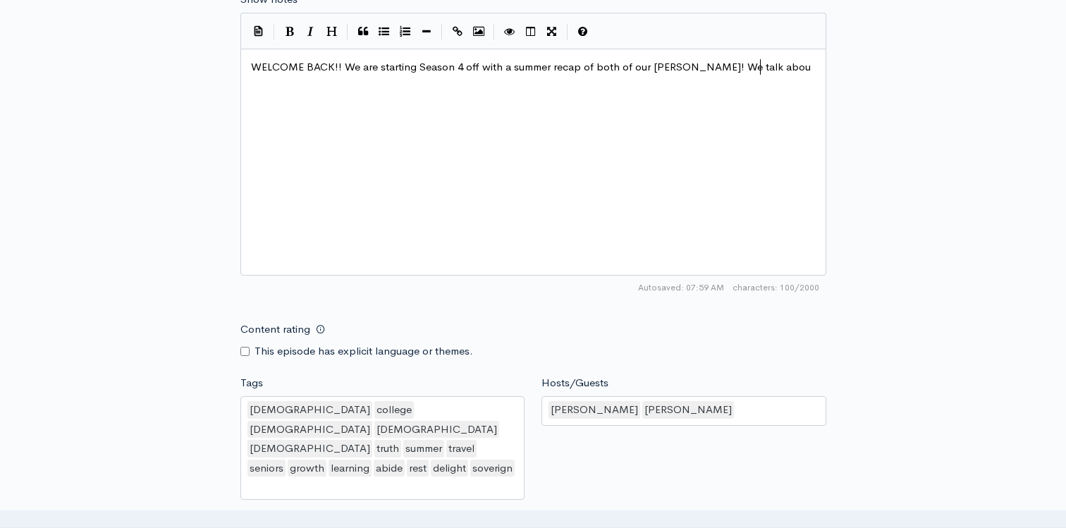
scroll to position [5, 111]
type textarea "ummers! We talk about what we learned, the challenges wr"
type textarea "e faces"
type textarea "d, how we grew, how we were e"
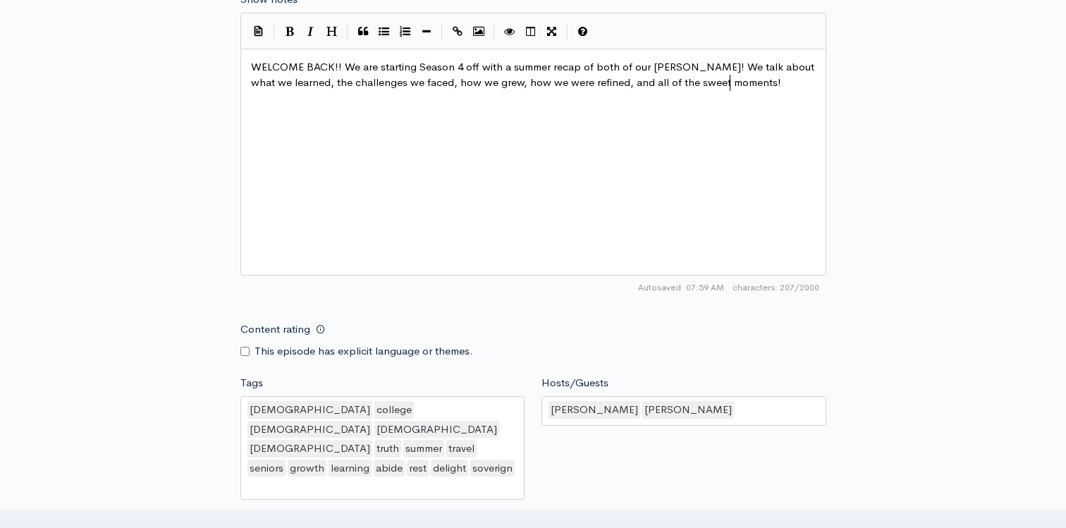
scroll to position [5, 187]
type textarea "refined, and all of the sweet moments!!"
type textarea "how we grew,"
click at [678, 83] on pre "WELCOME BACK!! We are starting Season 4 off with a summer recap of both of our …" at bounding box center [533, 75] width 571 height 32
type textarea "From learning how to dek"
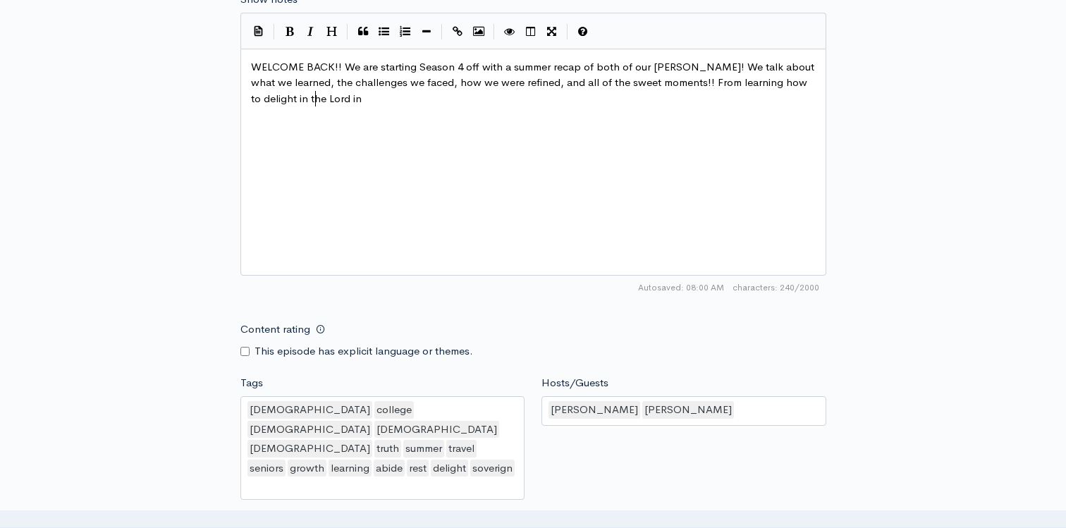
type textarea "light in the Lord in he"
type textarea "the ordinay"
type textarea "ry, God;s"
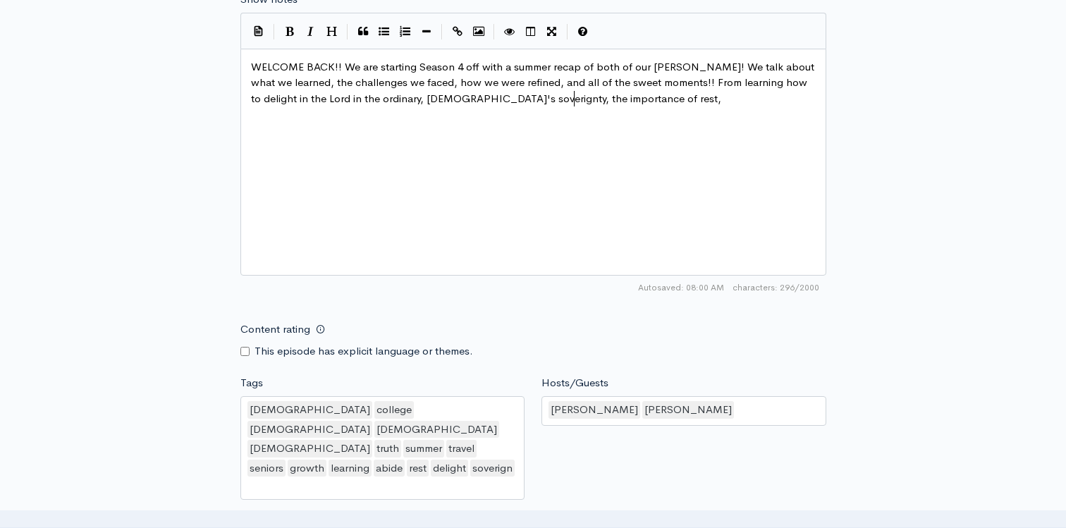
type textarea "'s soverignty, the importance of rest, c"
type textarea "that we truly lack nothing in [DEMOGRAPHIC_DATA], ad mor"
type textarea "nd mo"
type textarea "r"
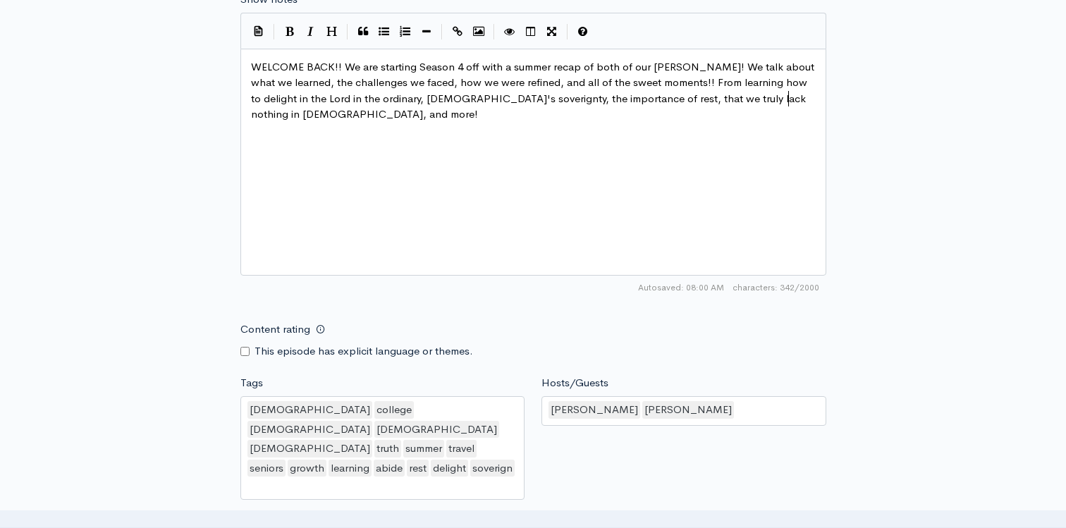
type textarea "ore!"
type textarea "We are so excited to be back eith"
type textarea "with yall for another season,"
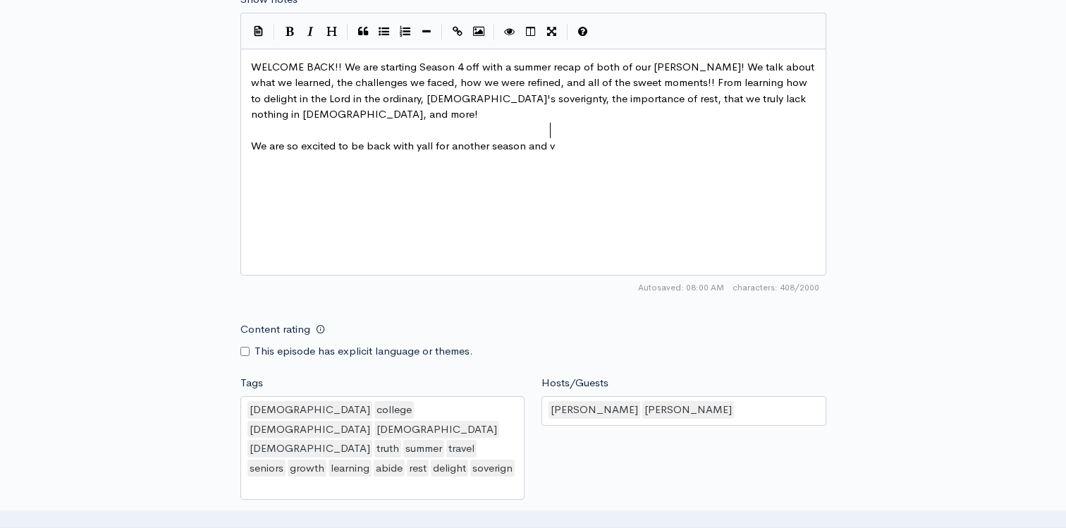
type textarea "and van"
type textarea "c"
type textarea "cannot wait to"
type textarea "foe"
type textarea "r ehat"
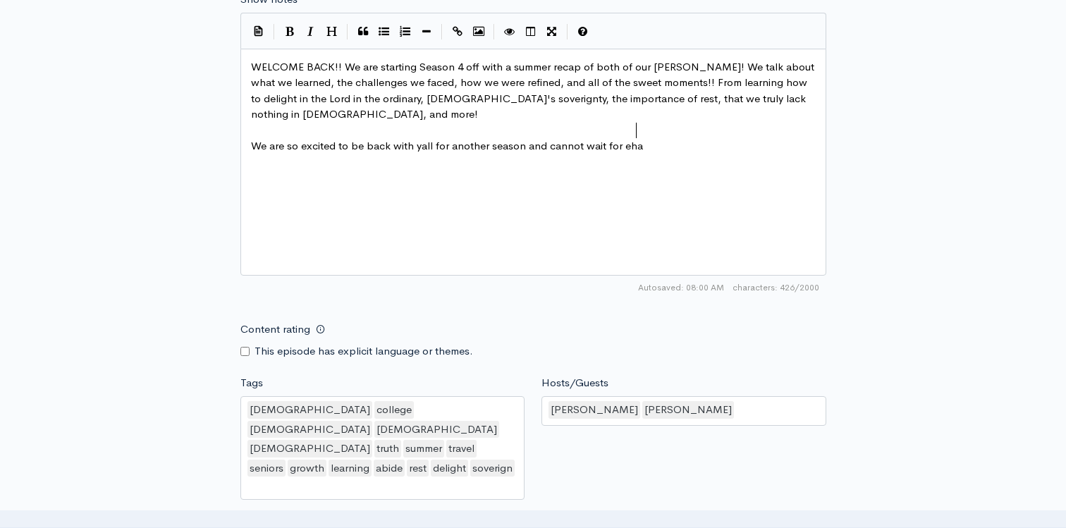
scroll to position [5, 29]
type textarea "what it to come. TUNE IN"
type textarea "!! We"
type textarea "E LOVE AY"
type textarea "YALL"
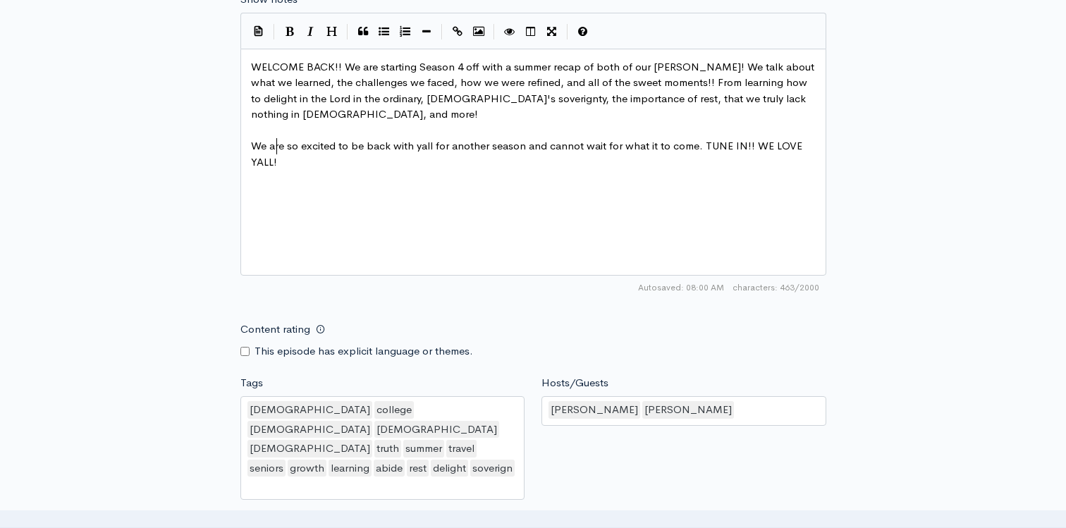
type textarea "!"
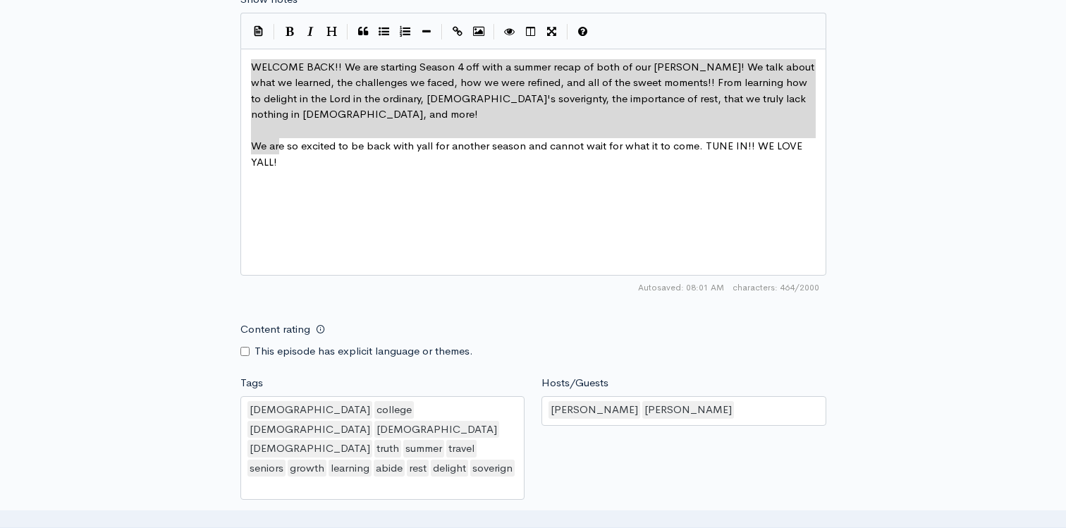
drag, startPoint x: 293, startPoint y: 150, endPoint x: 236, endPoint y: 54, distance: 111.9
type textarea "WELCOME BACK!! We are starting Season 4 off with a summer recap of both of our …"
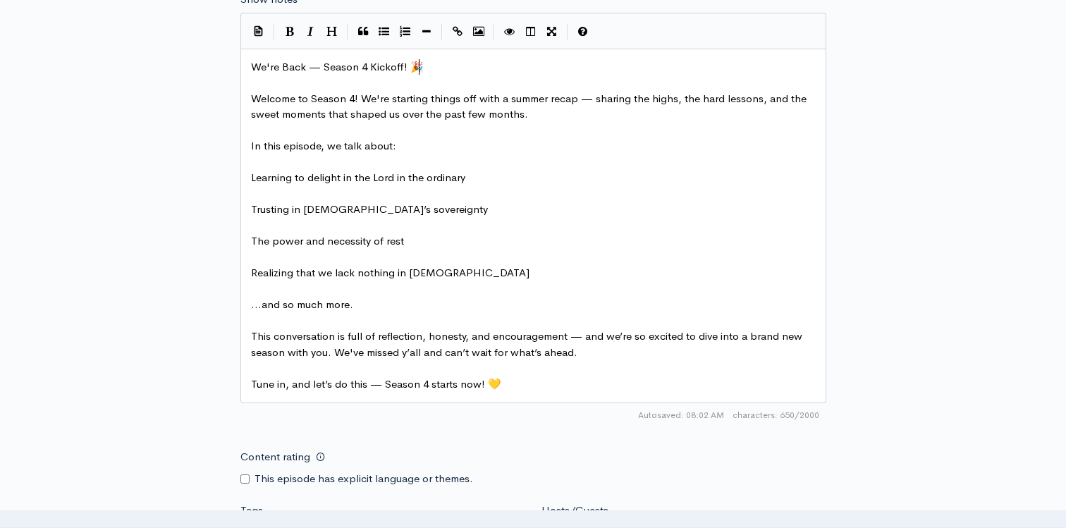
type textarea "We're Back — Season 4 Kickoff! 🎉"
drag, startPoint x: 431, startPoint y: 72, endPoint x: 212, endPoint y: 71, distance: 218.6
type textarea "WE ARE BACK!!"
click at [255, 96] on span "Welcome to Season 4! We're starting things off with a summer recap — sharing th…" at bounding box center [530, 107] width 559 height 30
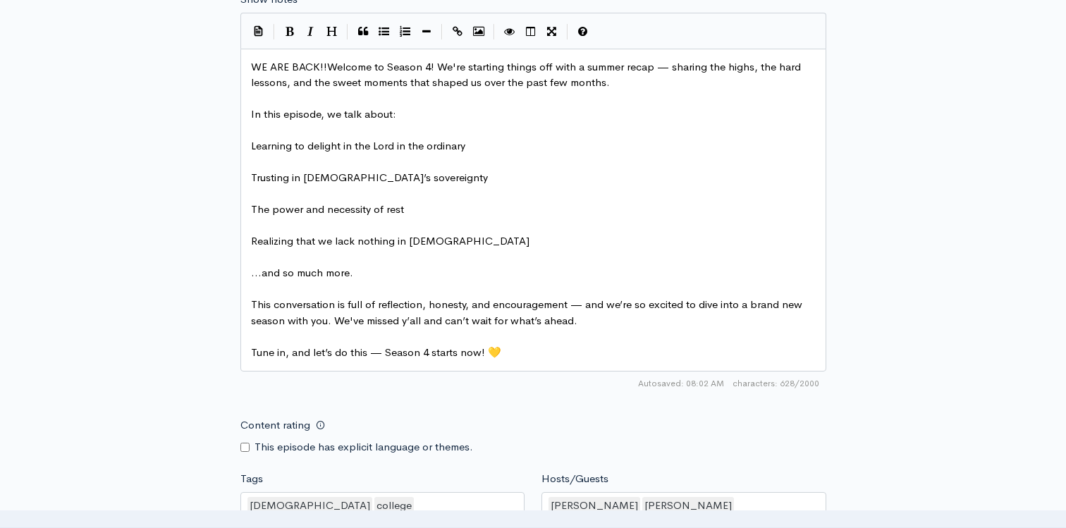
scroll to position [5, 3]
click at [669, 70] on span "WE ARE BACK!! Welcome to Season 4! We're starting things off with a summer reca…" at bounding box center [529, 75] width 556 height 30
type textarea ":"
click at [716, 121] on pre "In this episode, we talk about:" at bounding box center [533, 114] width 571 height 16
click at [742, 72] on span "WE ARE BACK!! Welcome to Season 4! We're starting things off with a summer reca…" at bounding box center [523, 75] width 544 height 30
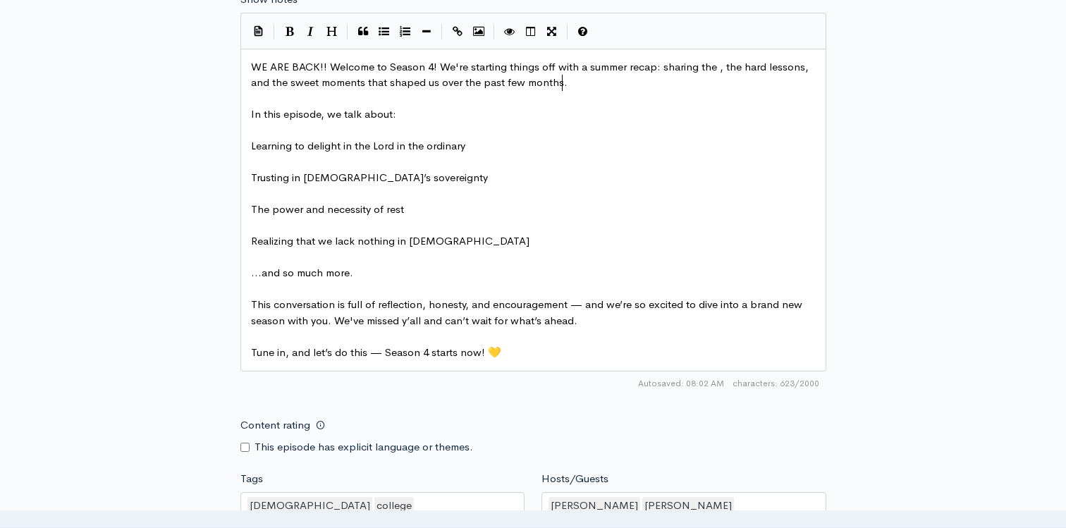
click at [642, 80] on pre "WE ARE BACK!! Welcome to Season 4! We're starting things off with a summer reca…" at bounding box center [533, 75] width 571 height 32
click at [716, 68] on span "WE ARE BACK!! Welcome to Season 4! We're starting things off with a summer reca…" at bounding box center [531, 75] width 561 height 30
type textarea "thingd we l"
type textarea "s we learned, how we were refined,"
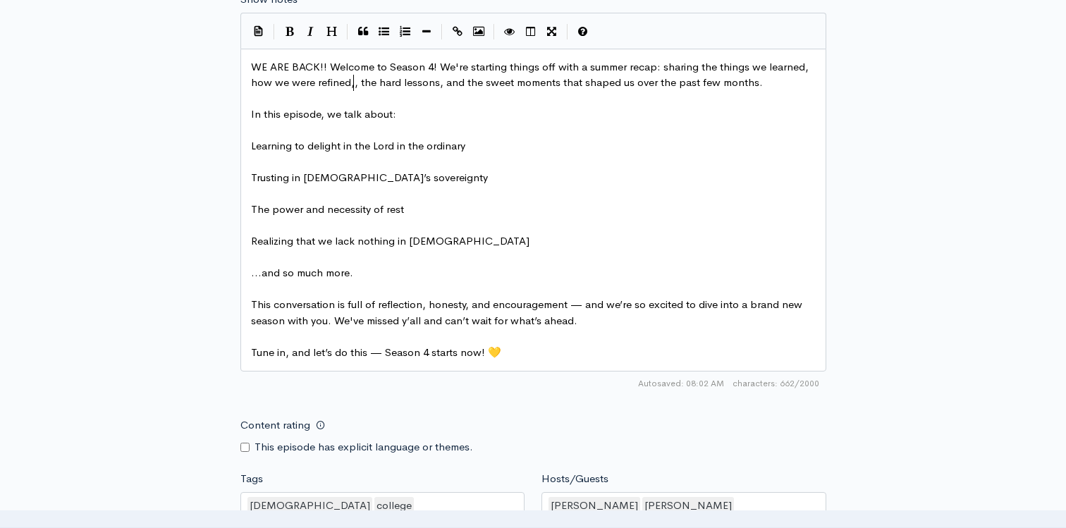
scroll to position [5, 168]
type textarea "the hard lessons,"
click at [453, 132] on pre "​" at bounding box center [533, 131] width 571 height 16
click at [256, 150] on span "Learning to delight in the Lord in the ordinary" at bounding box center [358, 145] width 214 height 13
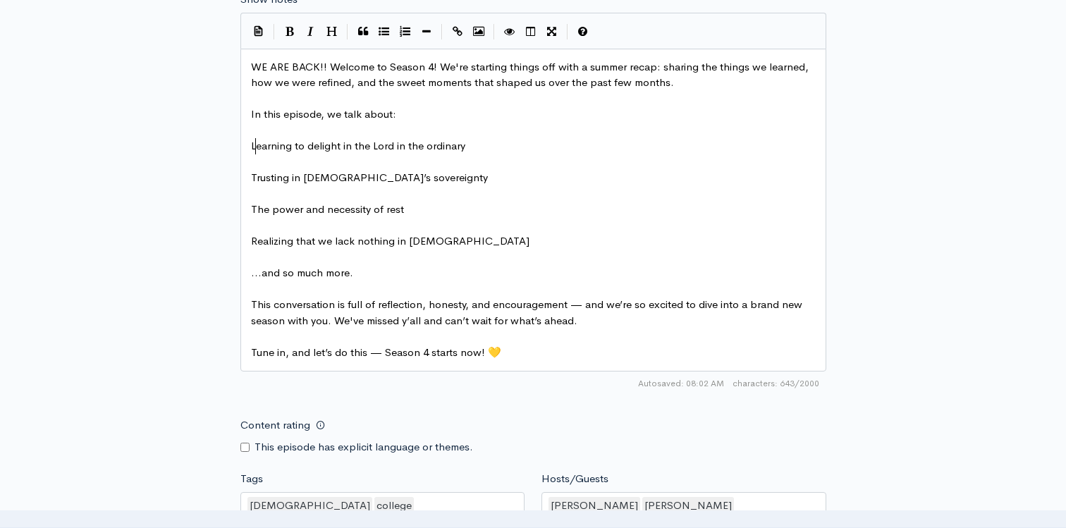
click at [252, 149] on span "Learning to delight in the Lord in the ordinary" at bounding box center [358, 145] width 214 height 13
type textarea "-"
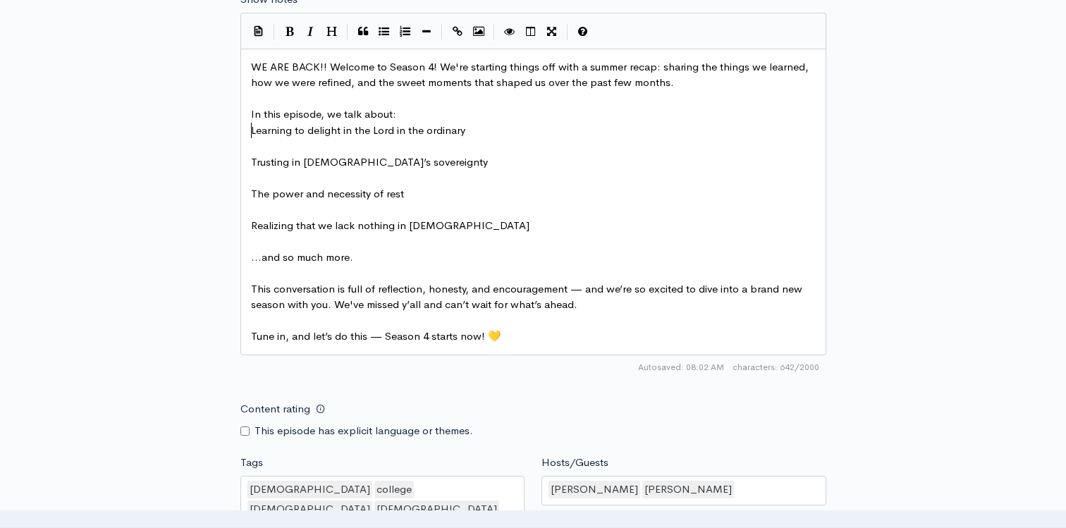
type textarea "-"
click at [251, 166] on span "Trusting in [DEMOGRAPHIC_DATA]’s sovereignty" at bounding box center [369, 161] width 237 height 13
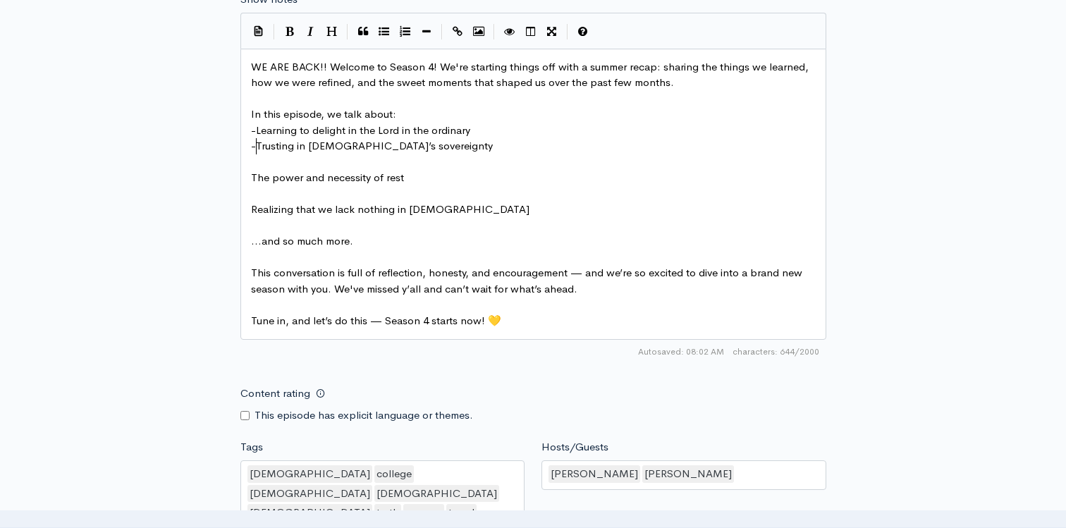
type textarea "-"
click at [253, 174] on span "The power and necessity of rest" at bounding box center [327, 177] width 153 height 13
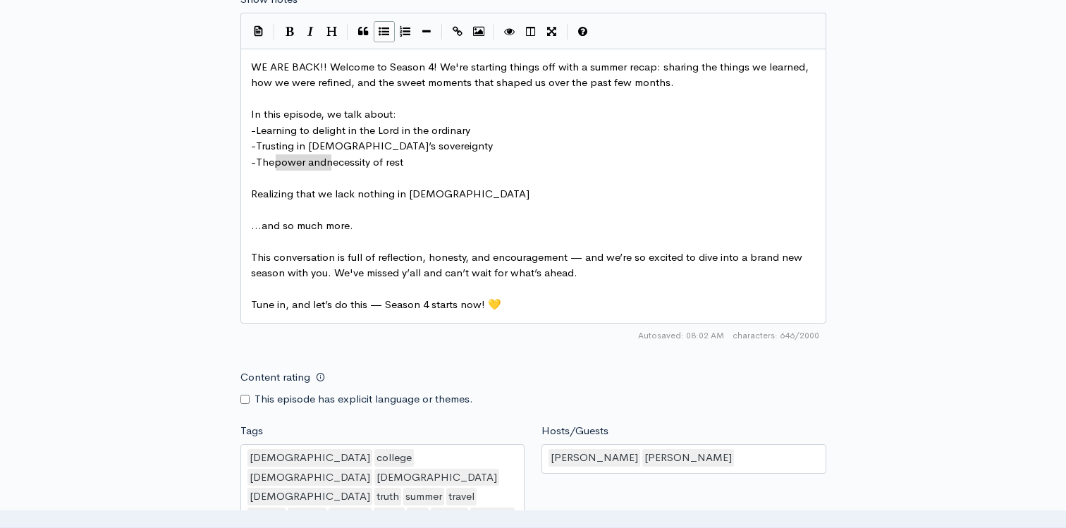
drag, startPoint x: 331, startPoint y: 163, endPoint x: 273, endPoint y: 162, distance: 57.8
click at [252, 194] on span "Realizing that we lack nothing in [DEMOGRAPHIC_DATA]" at bounding box center [390, 193] width 279 height 13
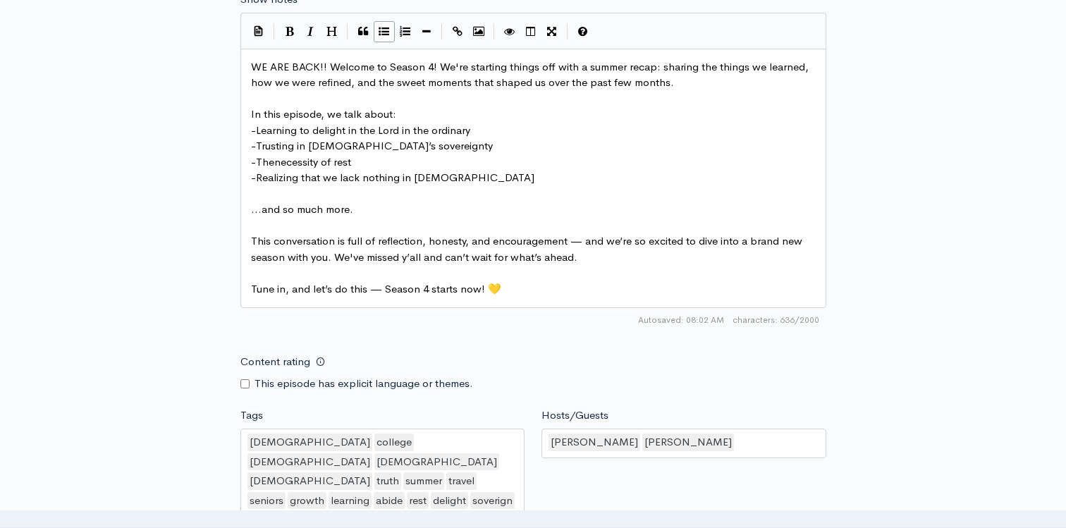
click at [276, 161] on span "Thenecessity of rest" at bounding box center [303, 161] width 95 height 13
drag, startPoint x: 301, startPoint y: 178, endPoint x: 263, endPoint y: 179, distance: 38.1
click at [276, 196] on pre "​" at bounding box center [533, 194] width 571 height 16
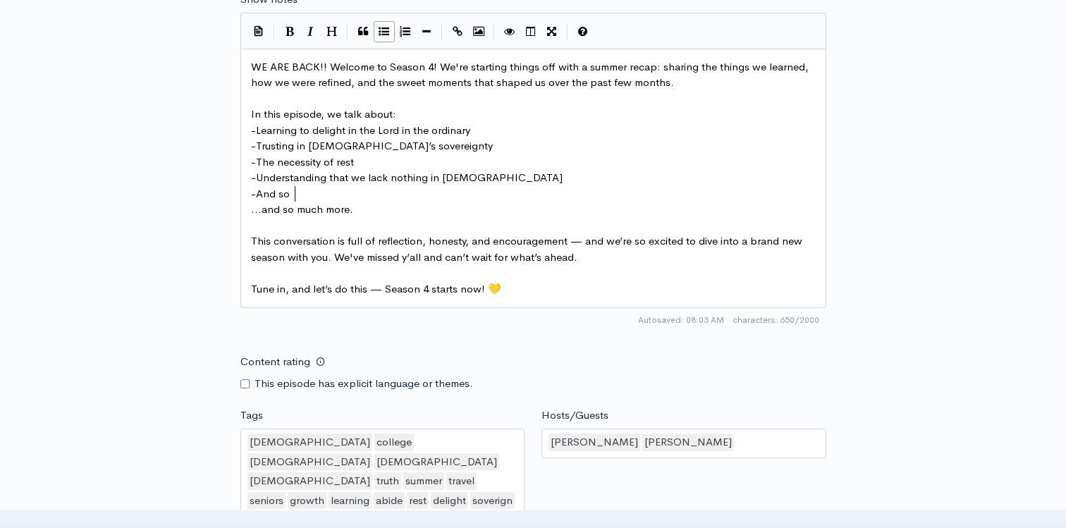
scroll to position [5, 44]
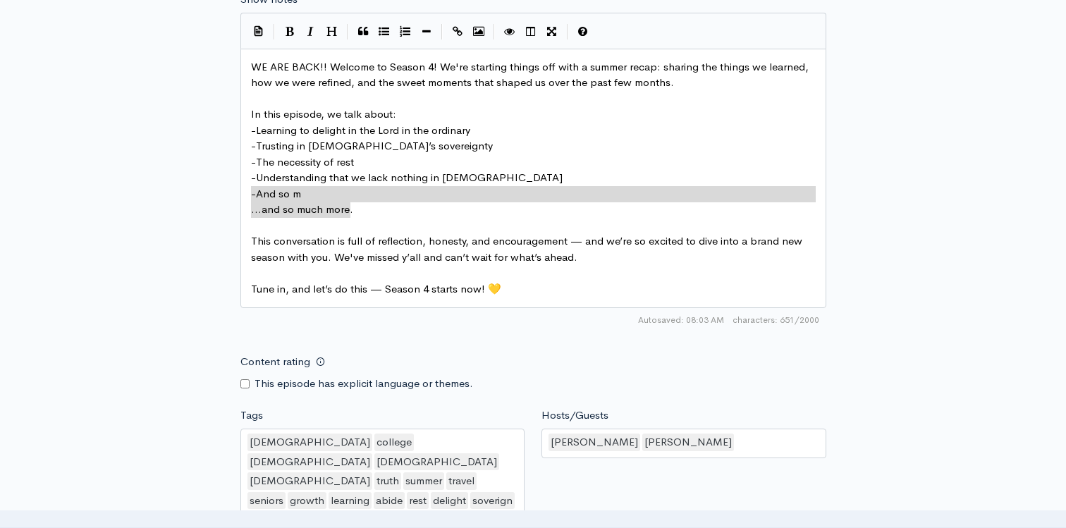
drag, startPoint x: 358, startPoint y: 205, endPoint x: 231, endPoint y: 198, distance: 126.4
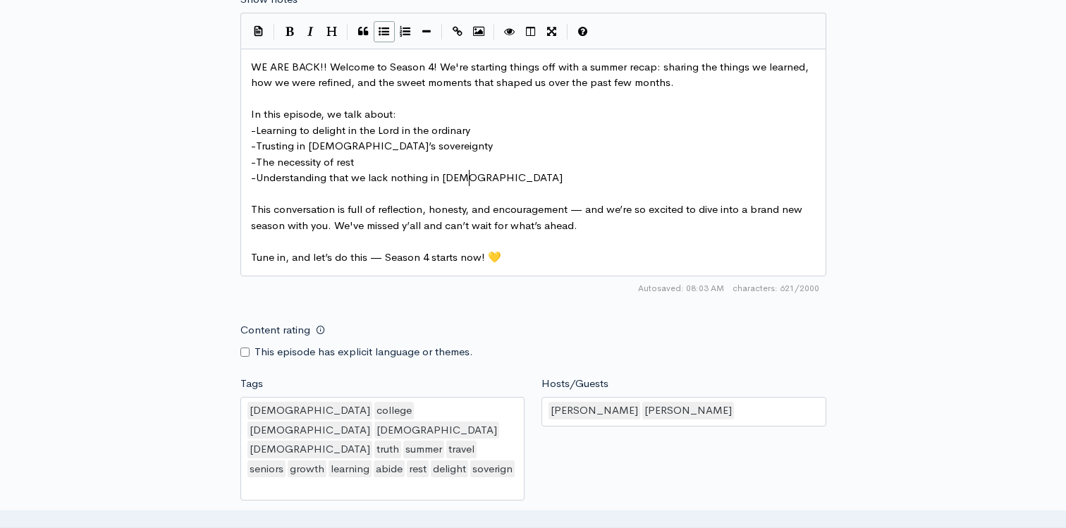
click at [264, 132] on span "Learning to delight in the Lord in the ordinary" at bounding box center [363, 129] width 214 height 13
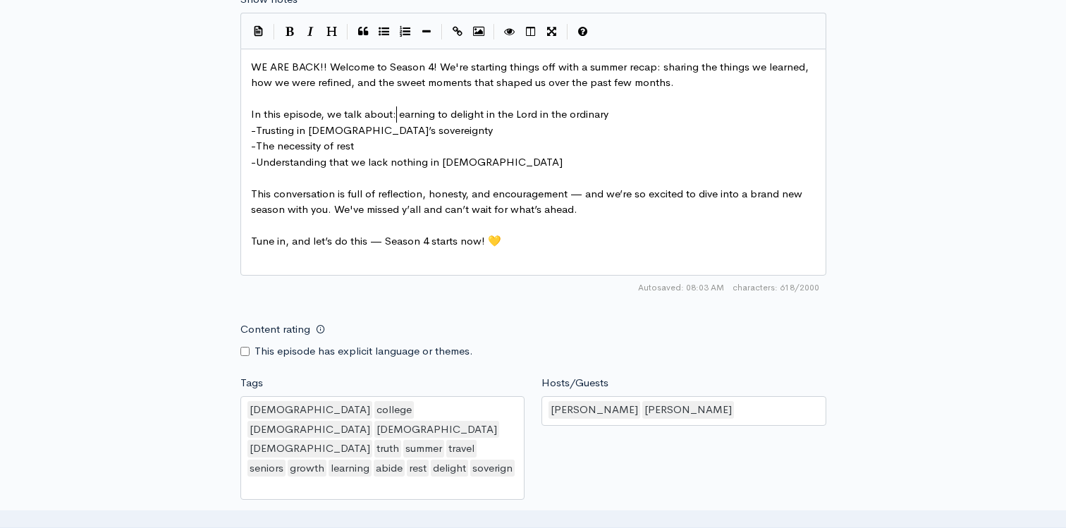
scroll to position [5, 5]
click at [394, 114] on span "In this episode, we talk about: learning to delight in the Lord in the ordinary" at bounding box center [431, 113] width 360 height 13
click at [262, 133] on span "Trusting in [DEMOGRAPHIC_DATA]’s sovereignty" at bounding box center [374, 129] width 237 height 13
click at [264, 139] on span "The necessity of rest" at bounding box center [305, 145] width 98 height 13
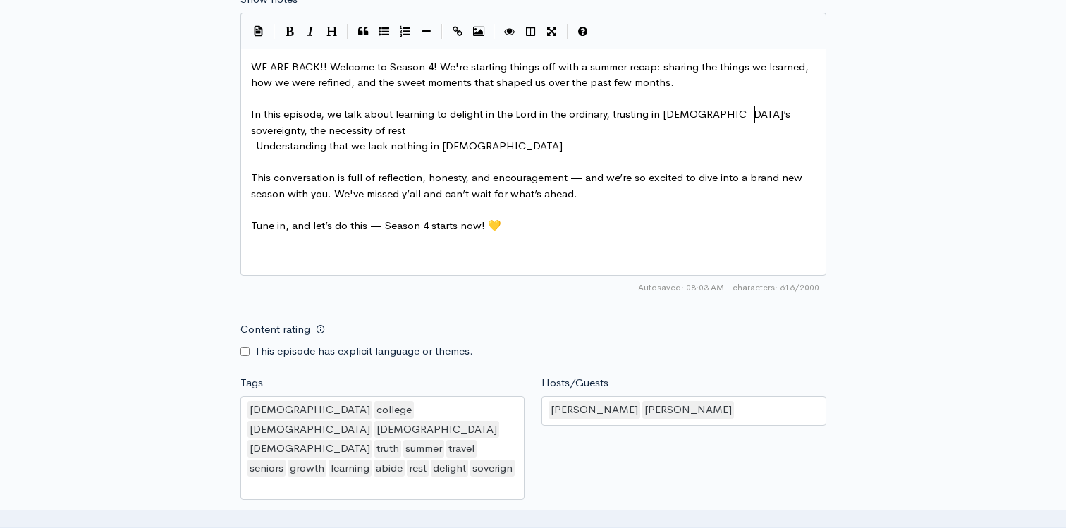
scroll to position [5, 4]
click at [261, 147] on span "Understanding that we lack nothing in [DEMOGRAPHIC_DATA]" at bounding box center [409, 145] width 307 height 13
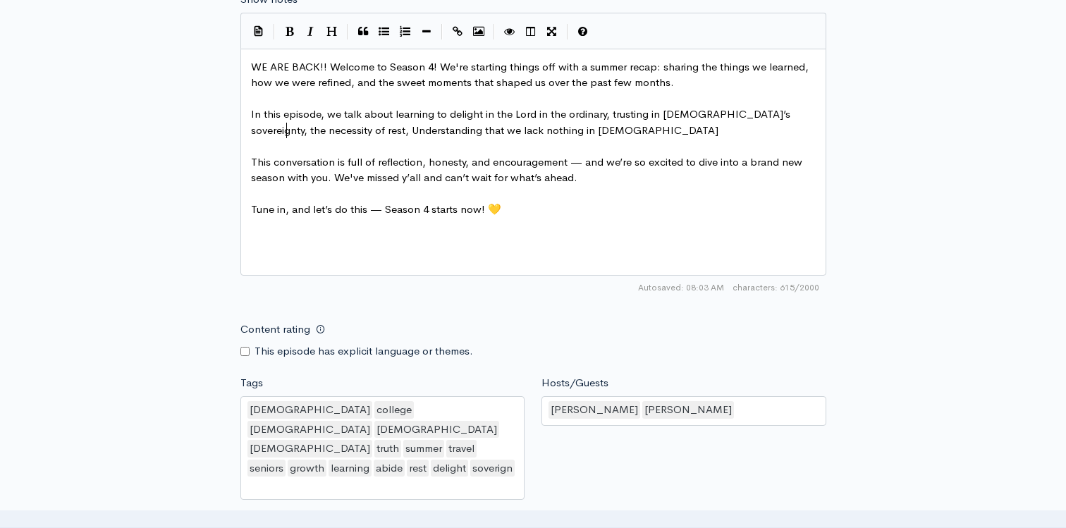
scroll to position [5, 5]
drag, startPoint x: 358, startPoint y: 130, endPoint x: 290, endPoint y: 131, distance: 68.4
click at [475, 129] on pre "In this episode, we talk about learning to delight in the Lord in the ordinary,…" at bounding box center [533, 122] width 571 height 32
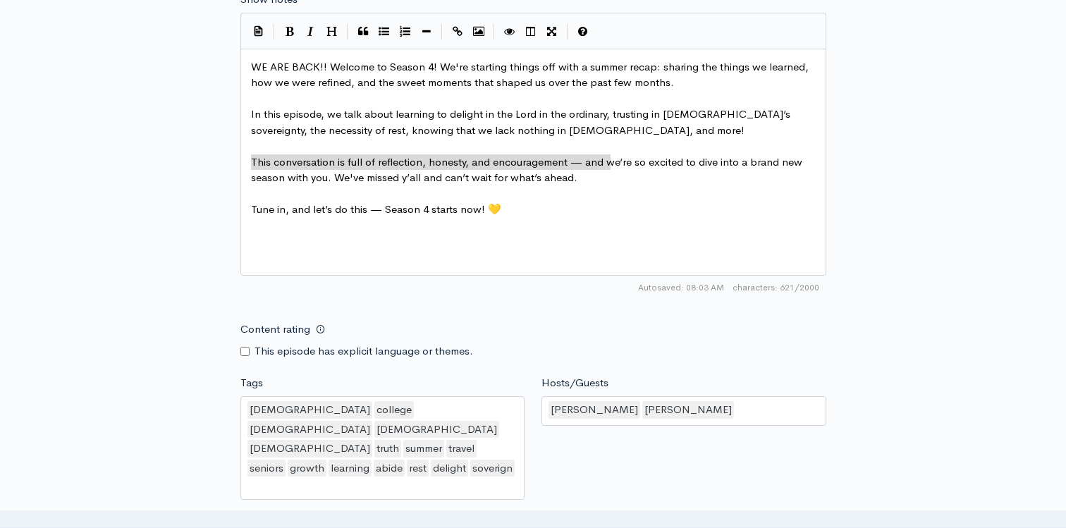
drag, startPoint x: 611, startPoint y: 163, endPoint x: 240, endPoint y: 166, distance: 371.0
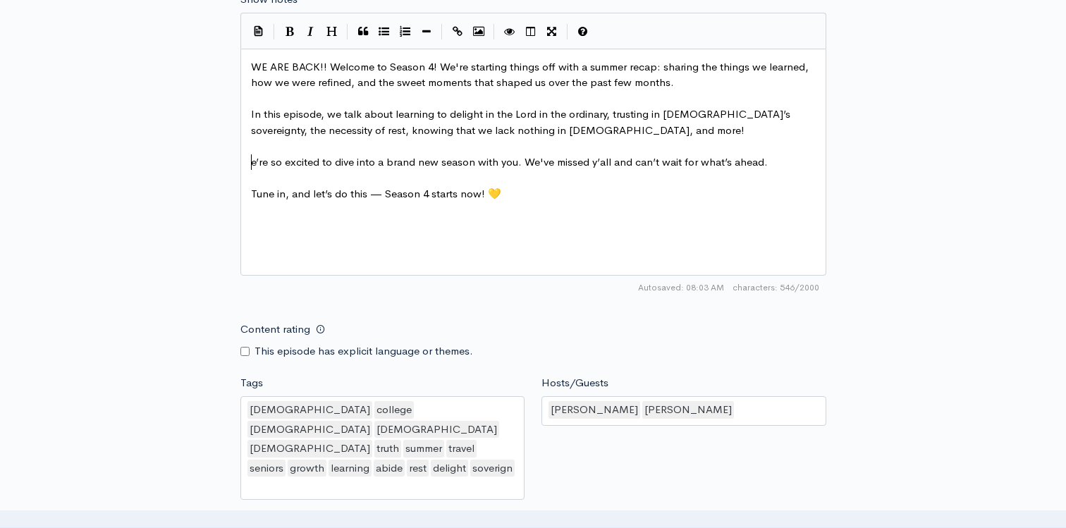
scroll to position [5, 11]
click at [776, 152] on pre "​" at bounding box center [533, 146] width 571 height 16
click at [777, 159] on pre "We’re so excited to dive into a brand new season with you. We've missed y’all a…" at bounding box center [533, 162] width 571 height 16
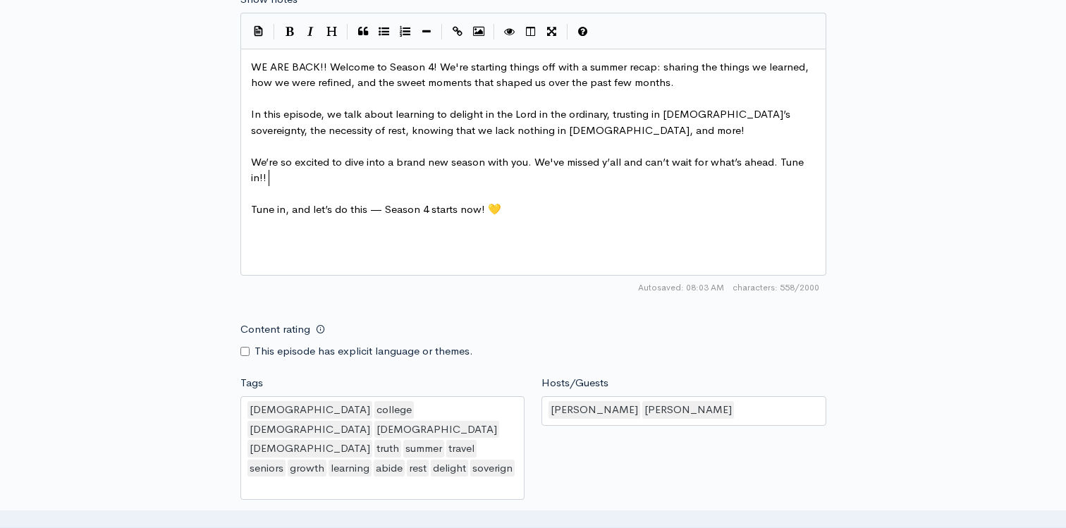
scroll to position [5, 45]
click at [554, 195] on pre "​" at bounding box center [533, 194] width 571 height 16
drag, startPoint x: 544, startPoint y: 209, endPoint x: 243, endPoint y: 209, distance: 301.1
click at [360, 244] on div "x WE ARE BACK!! Welcome to Season 4! We're starting things off with a summer re…" at bounding box center [551, 179] width 606 height 247
drag, startPoint x: 310, startPoint y: 181, endPoint x: 778, endPoint y: 166, distance: 467.8
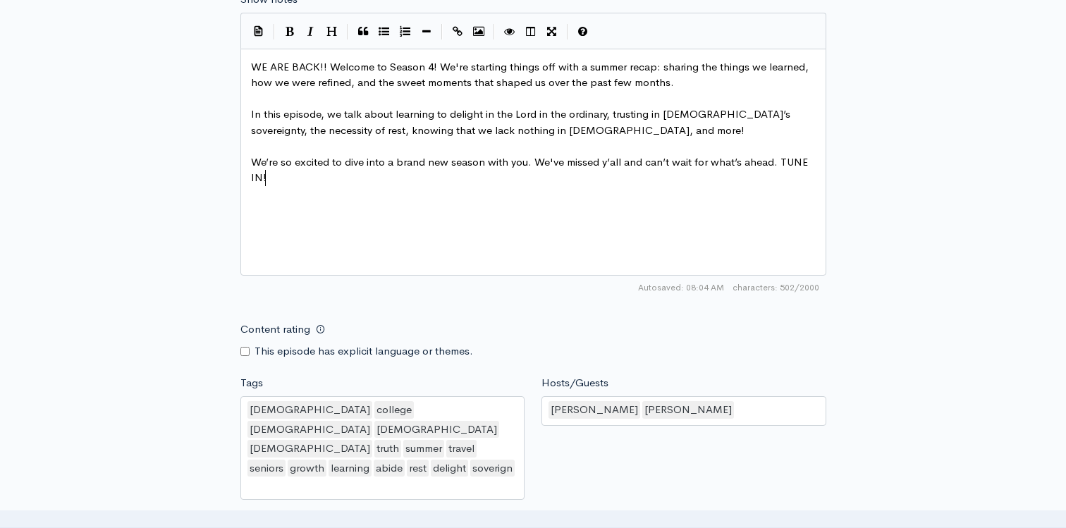
scroll to position [5, 46]
click at [307, 270] on div "x WE ARE BACK!! Welcome to Season 4! We're starting things off with a summer re…" at bounding box center [551, 179] width 606 height 247
paste textarea "L"
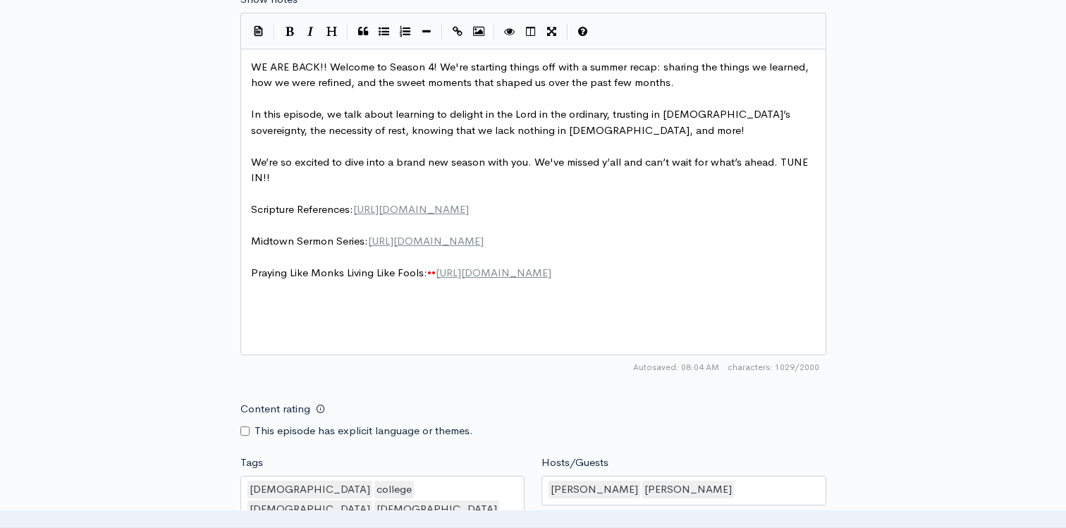
click at [320, 174] on pre "We’re so excited to dive into a brand new season with you. We've missed y’all a…" at bounding box center [533, 170] width 571 height 32
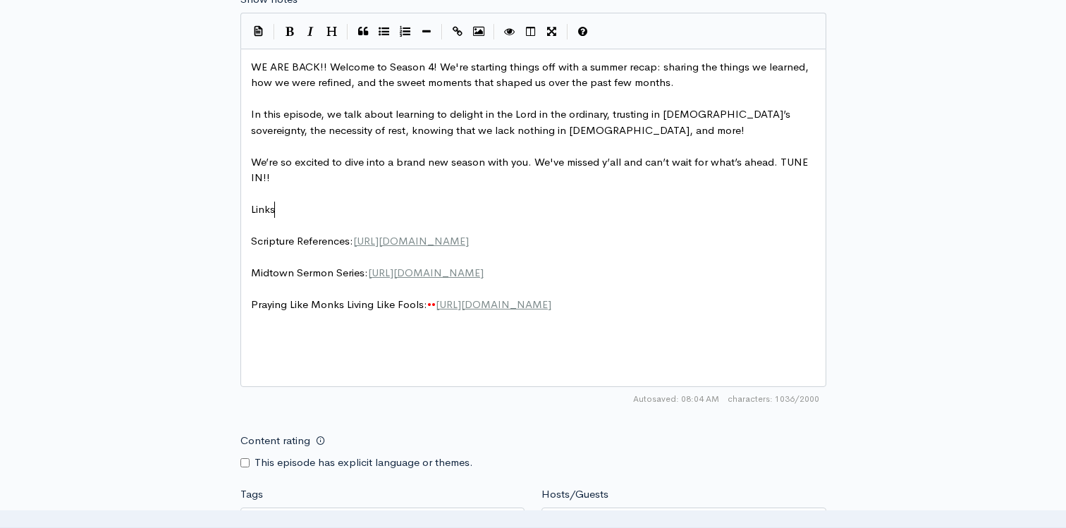
scroll to position [5, 29]
click at [436, 311] on span "•" at bounding box center [434, 304] width 4 height 13
click at [145, 304] on div "New episode Create a new episode Back to episodes Audio file Choose file ep 1 s…" at bounding box center [533, 66] width 804 height 1740
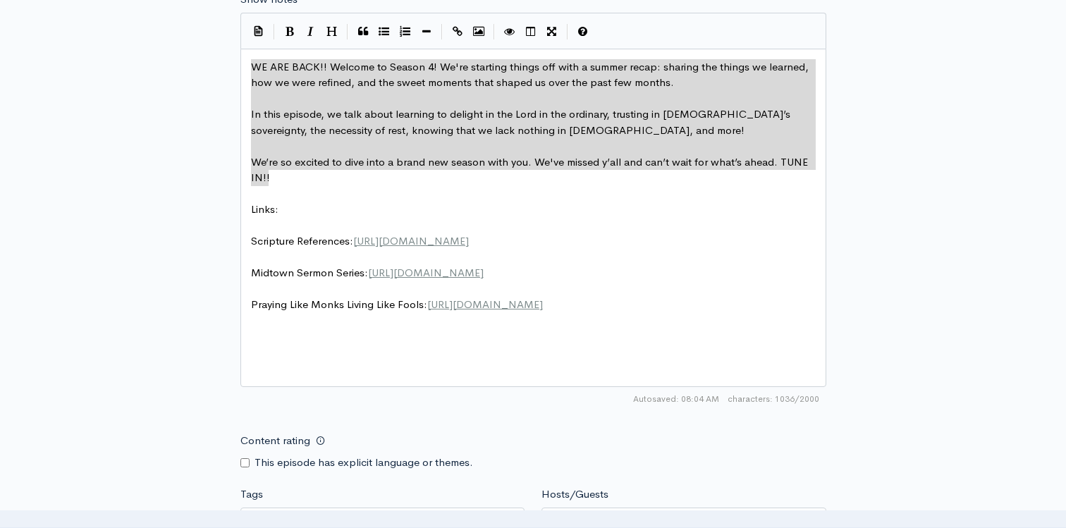
drag, startPoint x: 286, startPoint y: 181, endPoint x: 234, endPoint y: 65, distance: 127.2
paste textarea
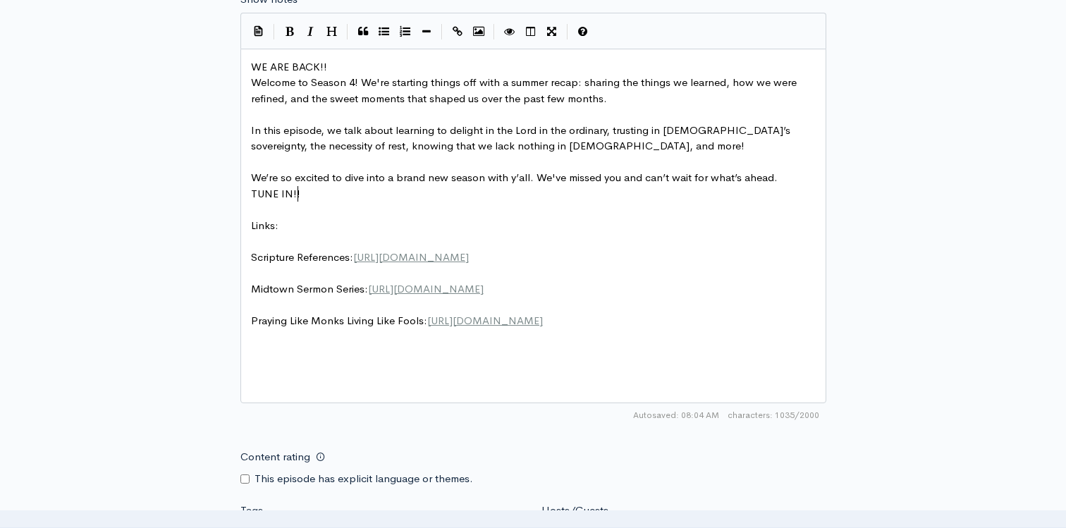
click at [252, 85] on span "Welcome to Season 4! We're starting things off with a summer recap: sharing the…" at bounding box center [525, 90] width 549 height 30
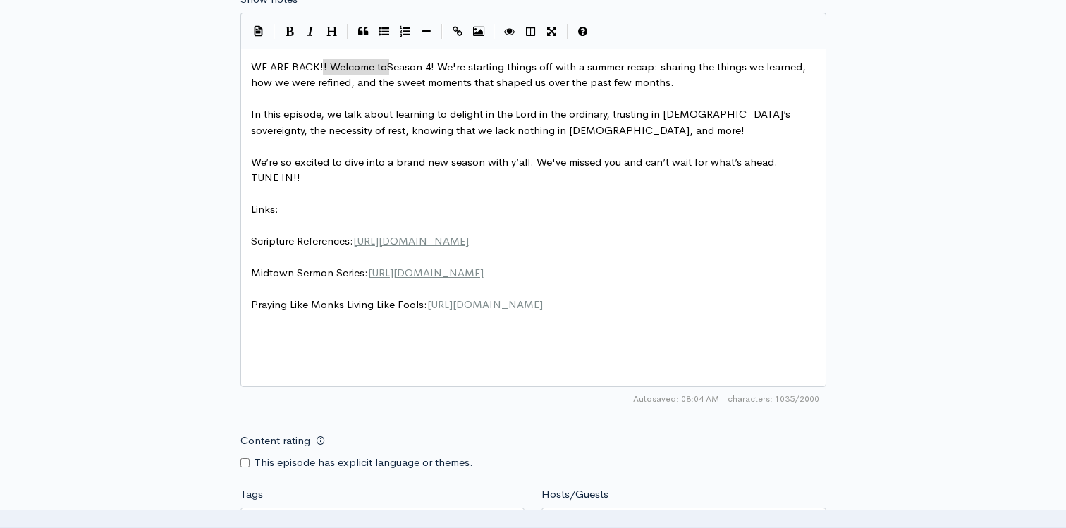
drag, startPoint x: 392, startPoint y: 71, endPoint x: 327, endPoint y: 65, distance: 65.1
click at [373, 67] on span "WE ARE BACK!! Season 4! We're starting things off with a summer recap: sharing …" at bounding box center [535, 75] width 568 height 30
click at [446, 67] on span "WE ARE BACK!! Season 4 is here! We're starting things off with a summer recap: …" at bounding box center [530, 75] width 559 height 30
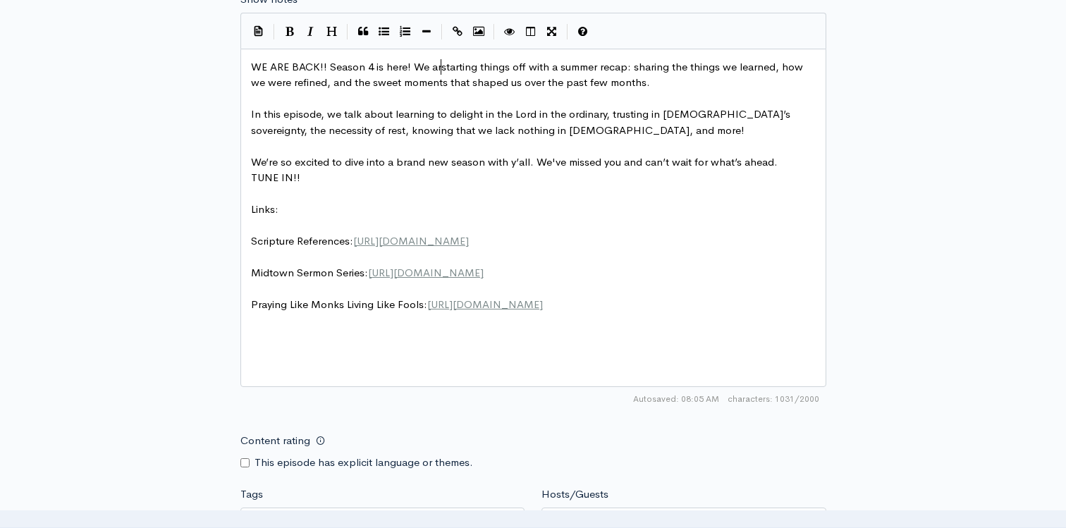
scroll to position [5, 25]
click at [537, 66] on span "WE ARE BACK!! Season 4 is here! We are starting things off with a summer recap:…" at bounding box center [532, 75] width 563 height 30
click at [522, 67] on span "WE ARE BACK!! Season 4 is here! We are starting things off with a summer recap:…" at bounding box center [532, 75] width 563 height 30
drag, startPoint x: 712, startPoint y: 83, endPoint x: 626, endPoint y: 87, distance: 85.4
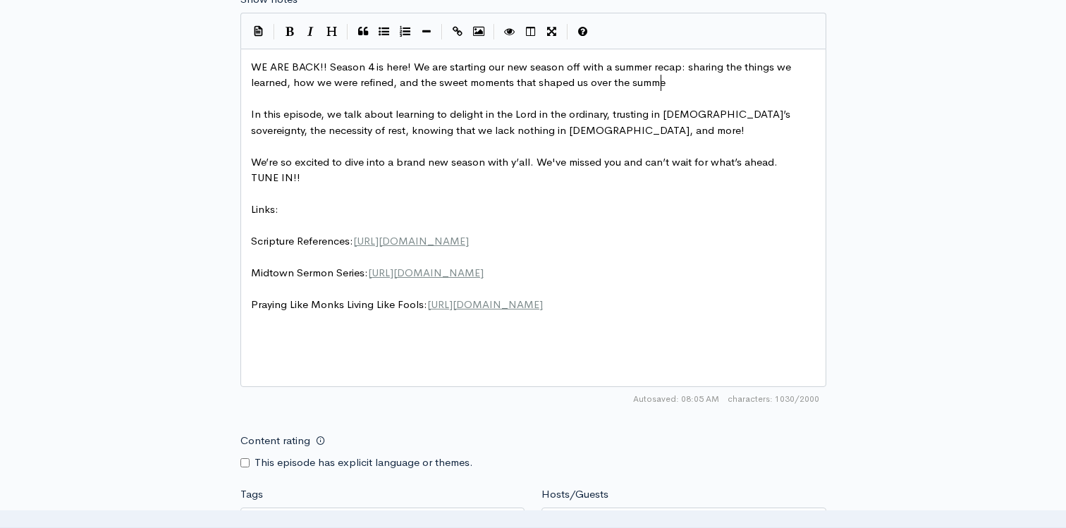
scroll to position [5, 39]
click at [493, 132] on span "In this episode, we talk about learning to delight in the Lord in the ordinary,…" at bounding box center [522, 122] width 542 height 30
click at [438, 173] on pre "TUNE IN!!" at bounding box center [533, 178] width 571 height 16
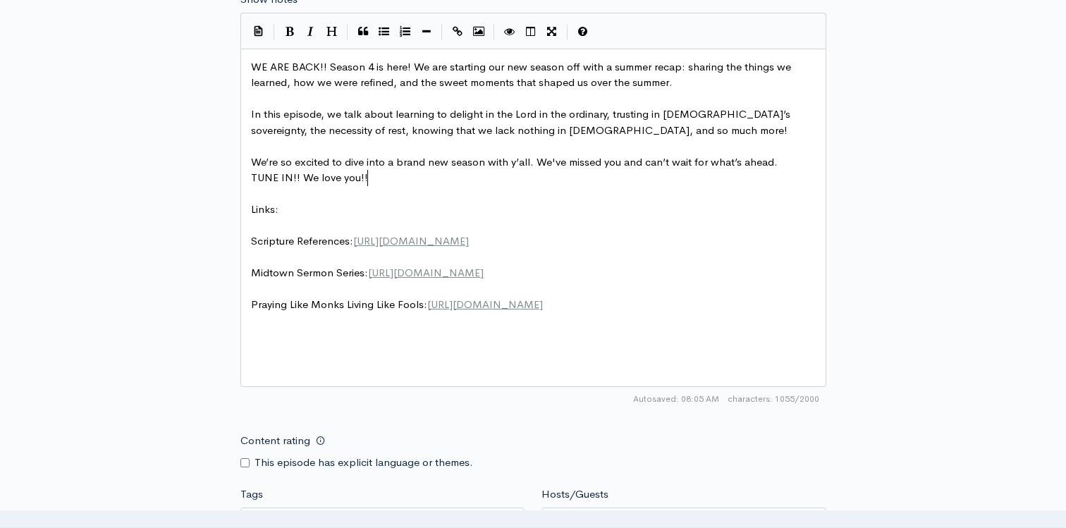
click at [128, 159] on div "New episode Create a new episode Back to episodes Audio file Choose file ep 1 s…" at bounding box center [533, 66] width 1066 height 1740
click at [356, 174] on span "TUNE IN!! We love you!!" at bounding box center [309, 177] width 117 height 13
click at [193, 178] on div "New episode Create a new episode Back to episodes Audio file Choose file ep 1 s…" at bounding box center [533, 66] width 804 height 1740
click at [348, 178] on span "TUNE IN!! We love yall!!" at bounding box center [309, 177] width 116 height 13
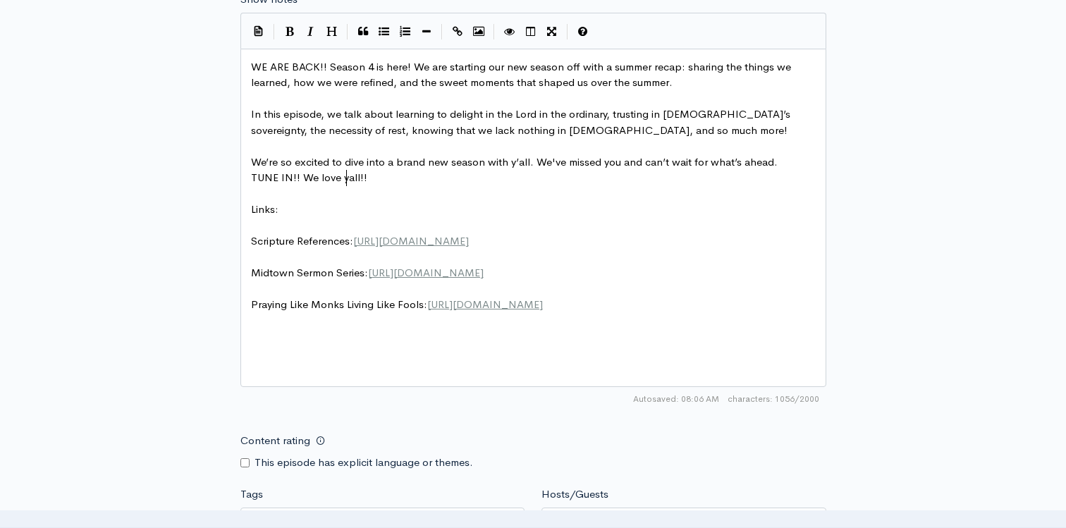
scroll to position [5, 3]
click at [164, 175] on div "New episode Create a new episode Back to episodes Audio file Choose file ep 1 s…" at bounding box center [533, 66] width 804 height 1740
click at [532, 161] on span "We’re so excited to dive into a brand new season with y’all. We've missed you a…" at bounding box center [514, 161] width 527 height 13
drag, startPoint x: 620, startPoint y: 163, endPoint x: 506, endPoint y: 162, distance: 114.2
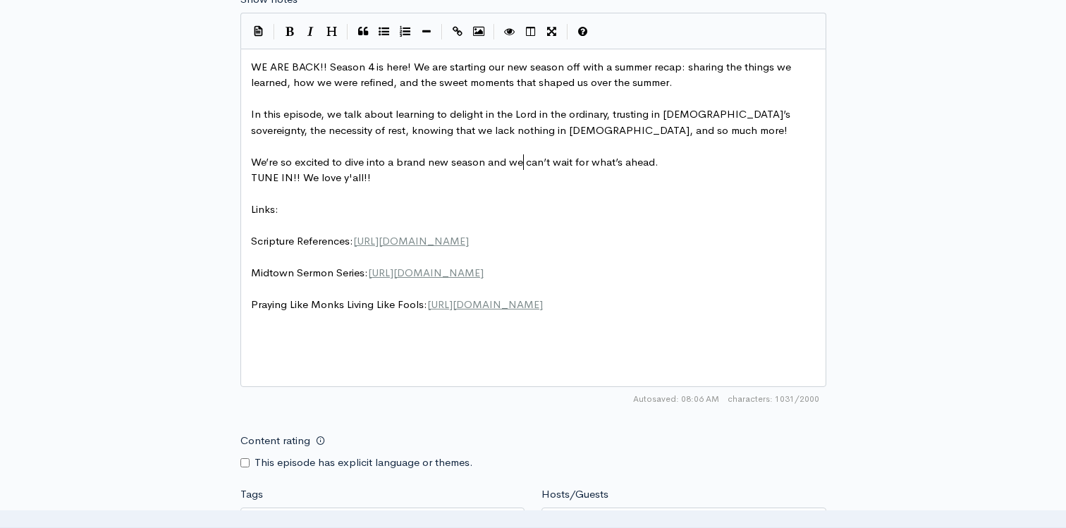
scroll to position [5, 16]
click at [666, 165] on pre "We’re so excited to dive into a brand new season and we can’t wait for what’s a…" at bounding box center [533, 162] width 571 height 16
click at [250, 179] on pre "TUNE IN!! We love y'all!!" at bounding box center [533, 178] width 571 height 16
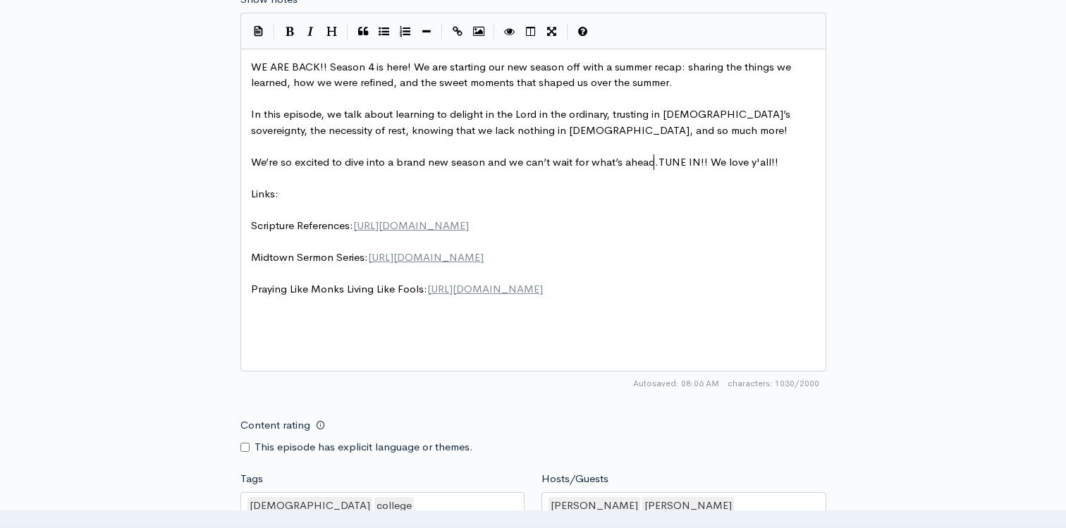
scroll to position [5, 3]
drag, startPoint x: 776, startPoint y: 161, endPoint x: 723, endPoint y: 166, distance: 53.8
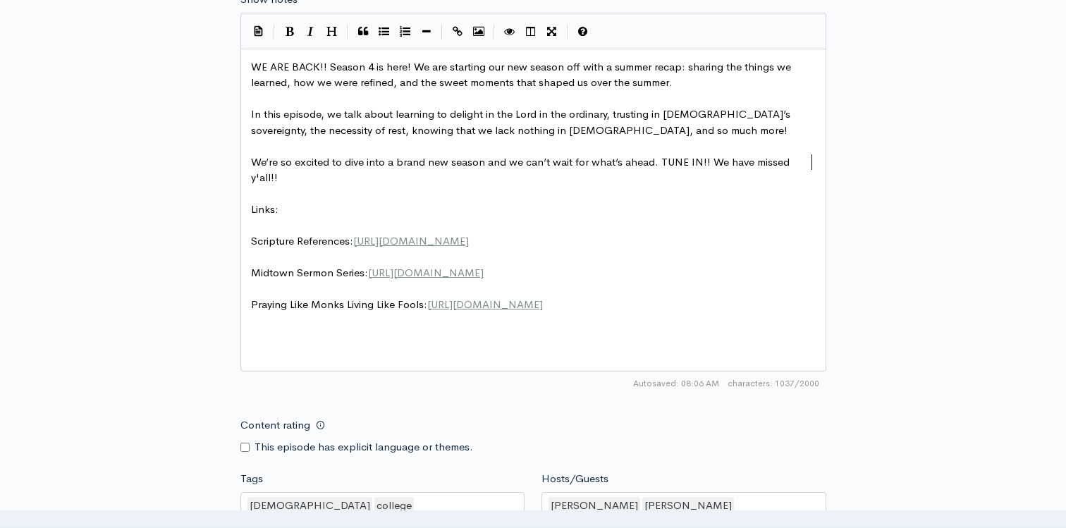
scroll to position [5, 20]
click at [986, 178] on div "New episode Create a new episode Back to episodes Audio file Choose file ep 1 s…" at bounding box center [533, 58] width 1066 height 1724
click at [269, 164] on span "We’re so excited to dive into a brand new season and we can’t wait for what’s a…" at bounding box center [522, 170] width 542 height 30
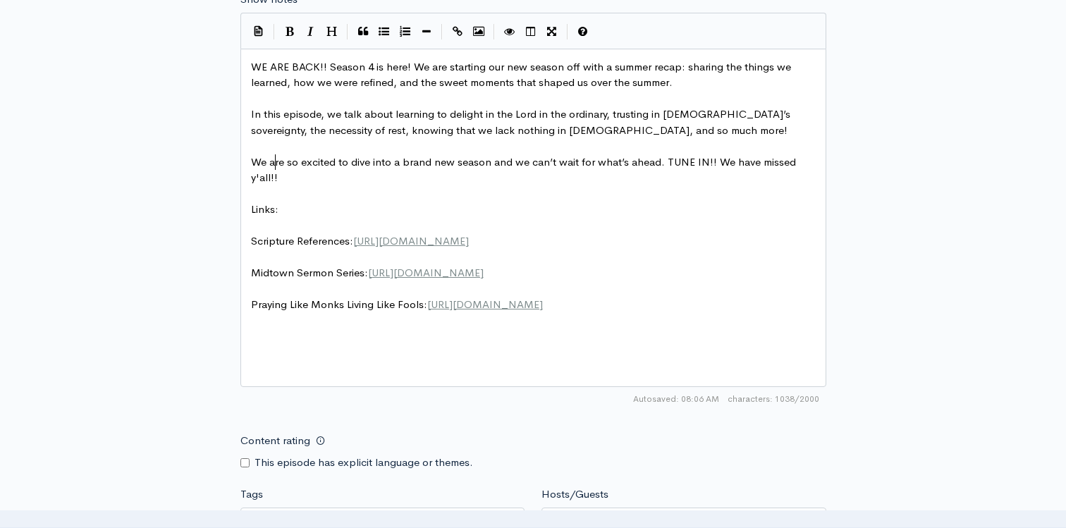
click at [194, 197] on div "New episode Create a new episode Back to episodes Audio file Choose file ep 1 s…" at bounding box center [533, 66] width 804 height 1740
click at [549, 162] on span "We are so excited to dive into a brand new season and we can’t wait for what’s …" at bounding box center [525, 170] width 548 height 30
click at [145, 179] on div "New episode Create a new episode Back to episodes Audio file Choose file ep 1 s…" at bounding box center [533, 66] width 804 height 1740
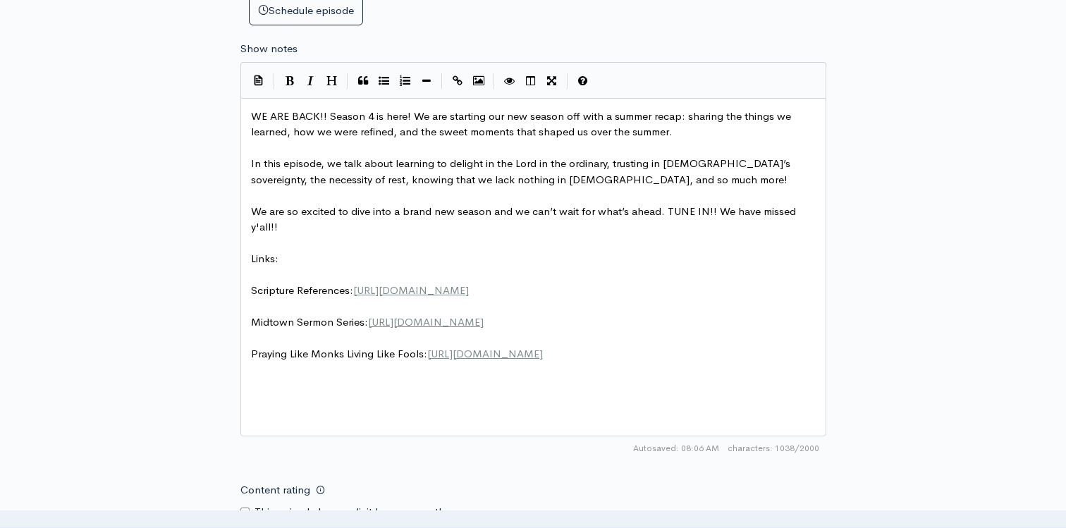
scroll to position [5, 0]
click at [687, 198] on pre "​" at bounding box center [533, 196] width 571 height 16
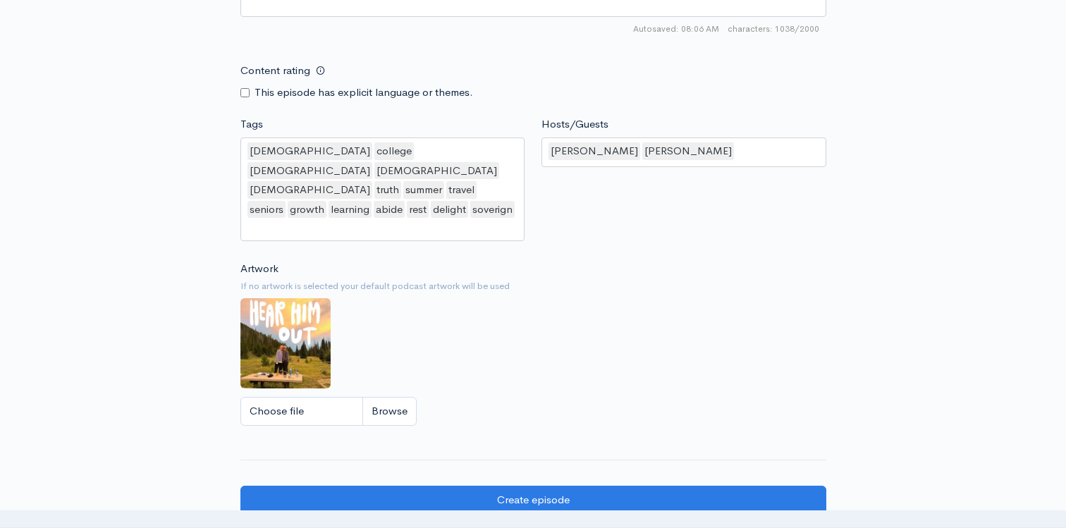
scroll to position [1236, 0]
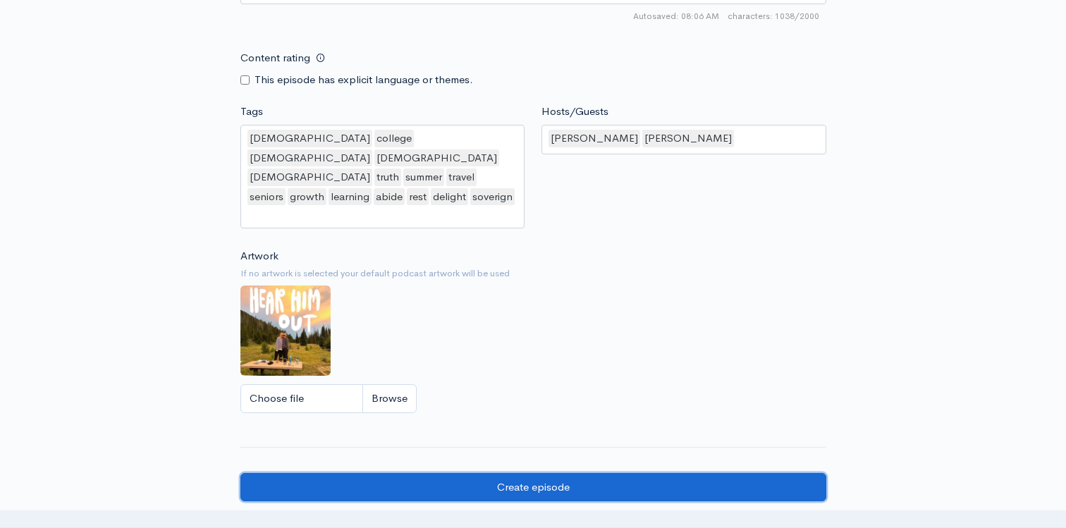
click at [579, 473] on input "Create episode" at bounding box center [533, 487] width 586 height 29
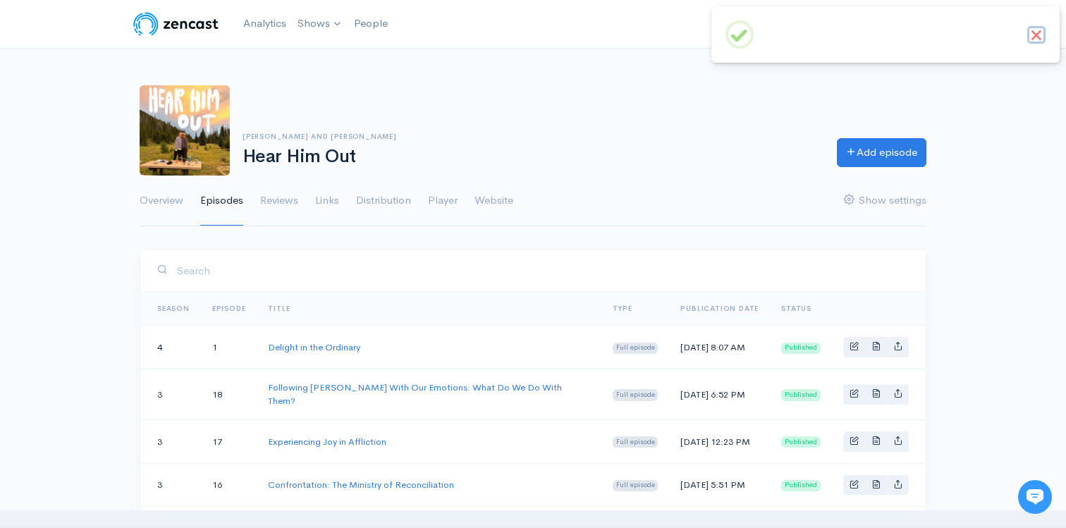
click at [1040, 29] on button "×" at bounding box center [1037, 35] width 18 height 18
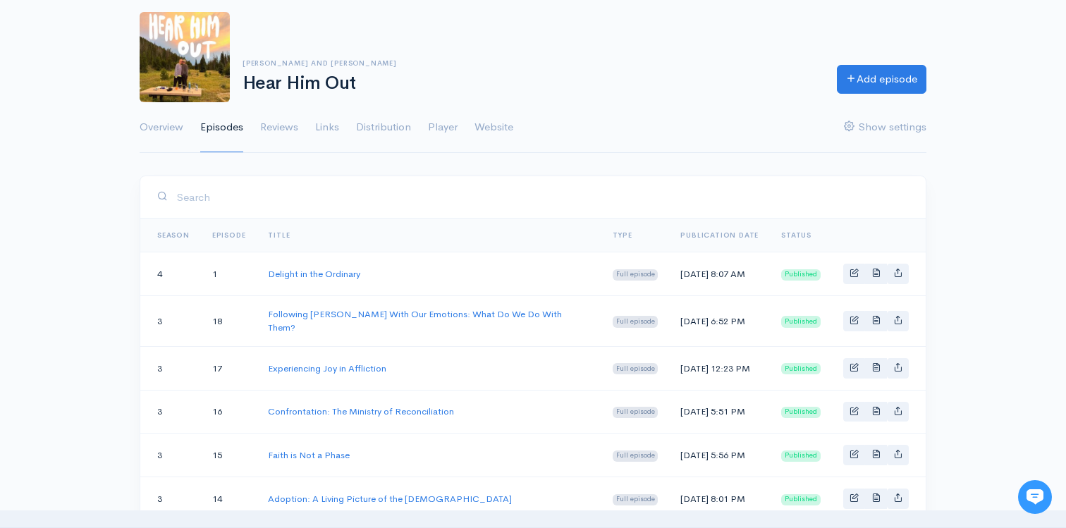
scroll to position [133, 0]
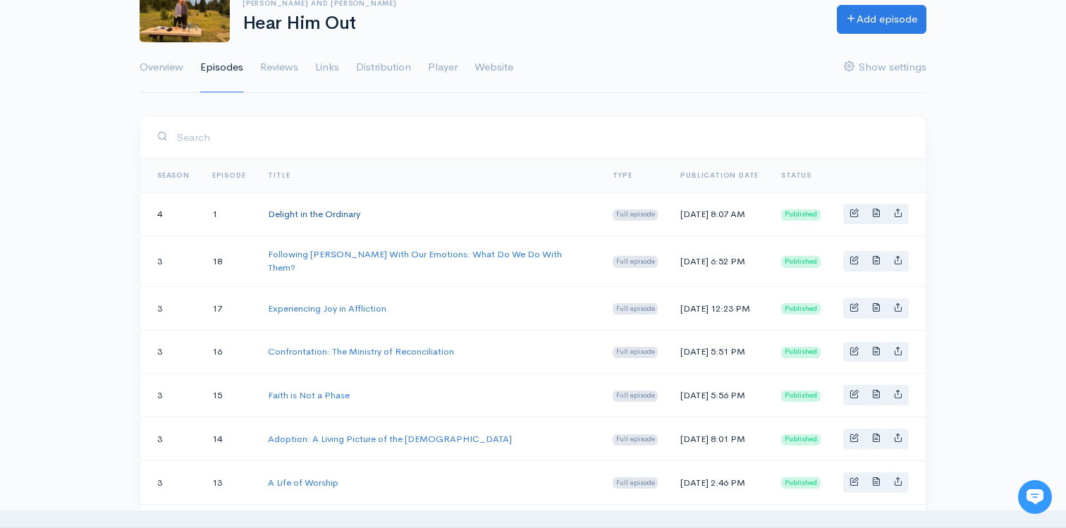
click at [322, 214] on link "Delight in the Ordinary" at bounding box center [314, 214] width 92 height 12
